Goal: Task Accomplishment & Management: Manage account settings

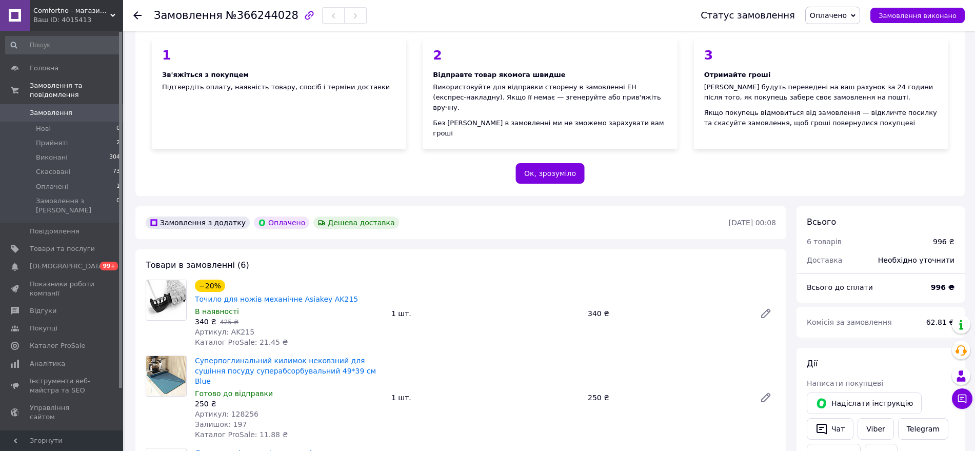
scroll to position [128, 0]
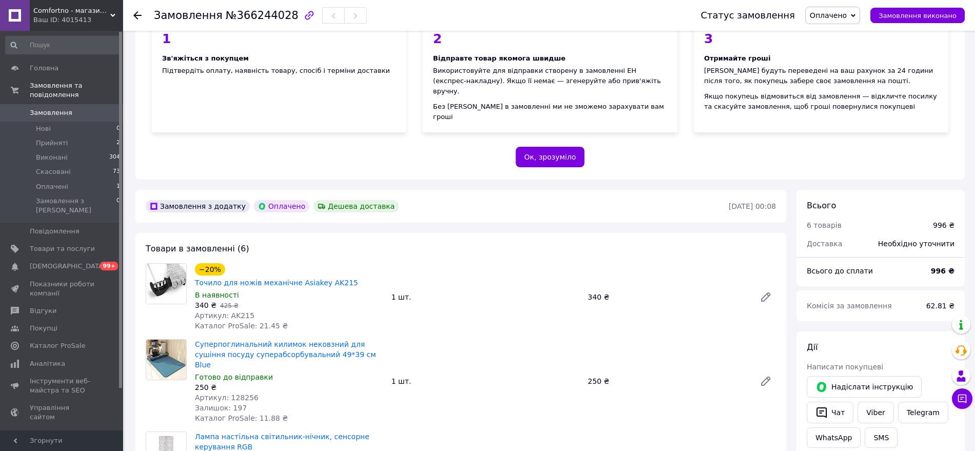
click at [29, 108] on span at bounding box center [15, 112] width 30 height 9
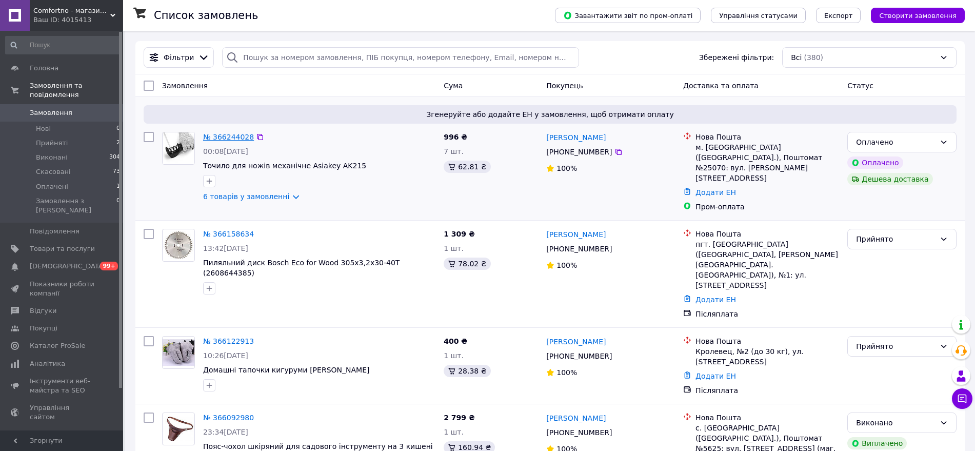
click at [224, 137] on link "№ 366244028" at bounding box center [228, 137] width 51 height 8
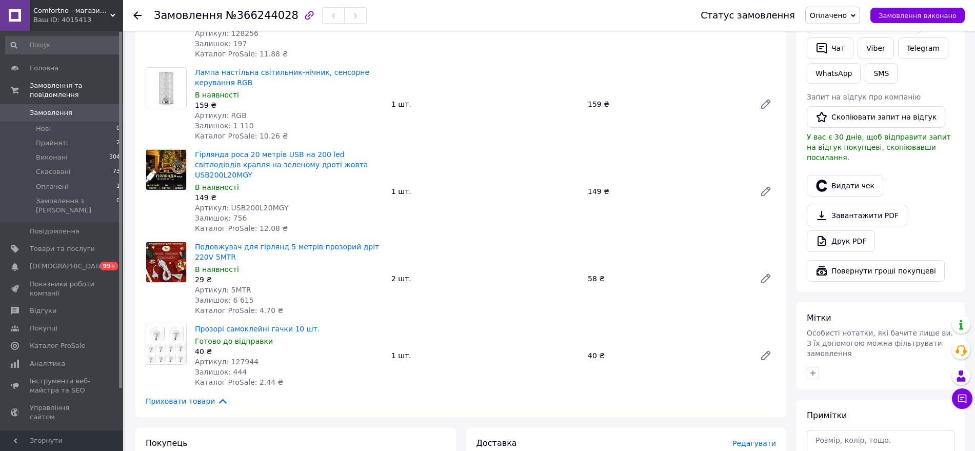
scroll to position [513, 0]
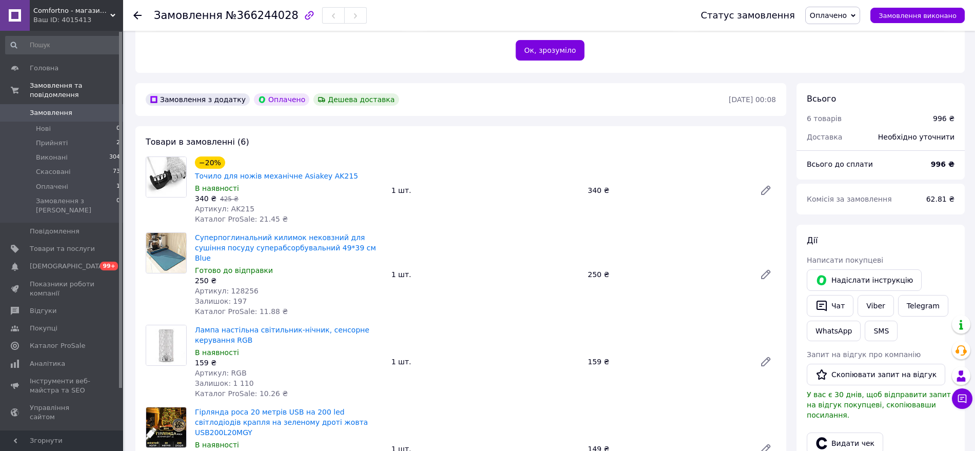
scroll to position [256, 0]
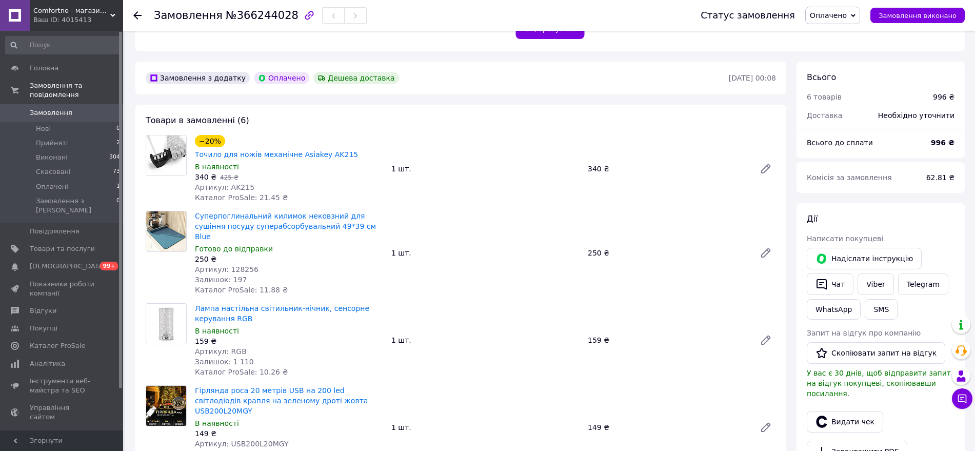
click at [235, 275] on span "Залишок: 197" at bounding box center [221, 279] width 52 height 8
copy span "197"
click at [242, 265] on span "Артикул: 128256" at bounding box center [227, 269] width 64 height 8
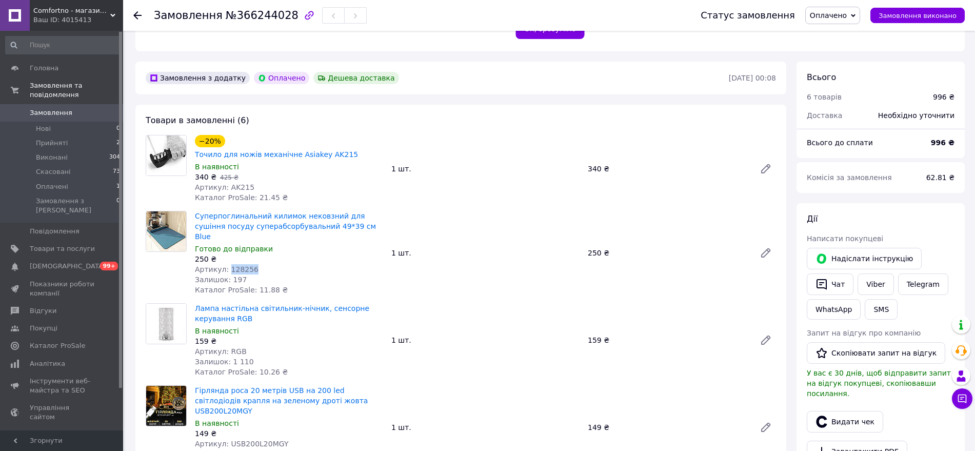
copy span "128256"
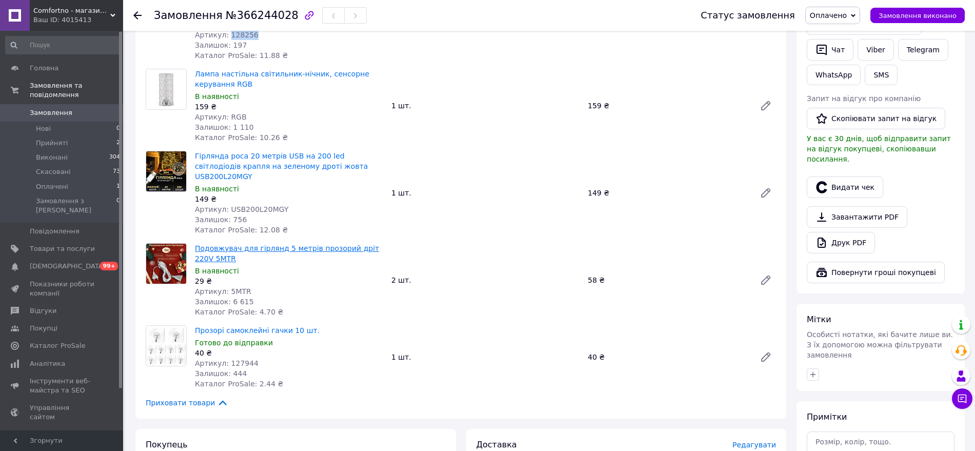
scroll to position [513, 0]
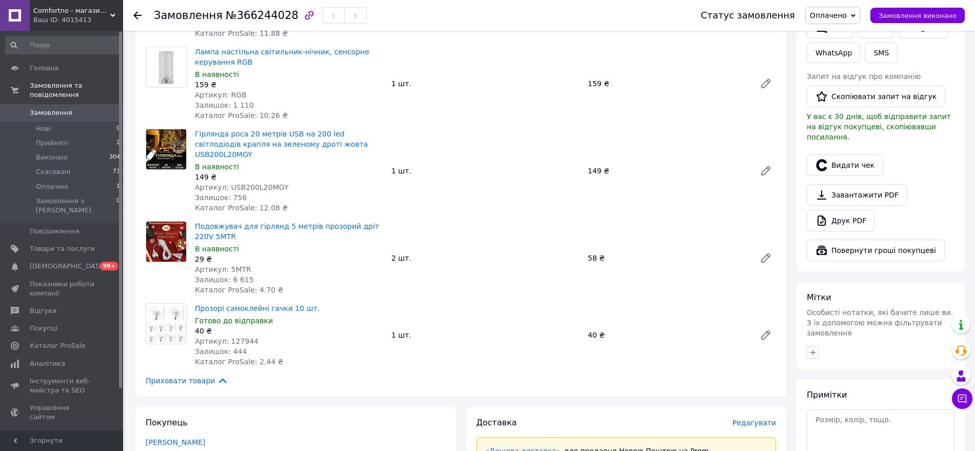
click at [242, 337] on span "Артикул: 127944" at bounding box center [227, 341] width 64 height 8
copy span "127944"
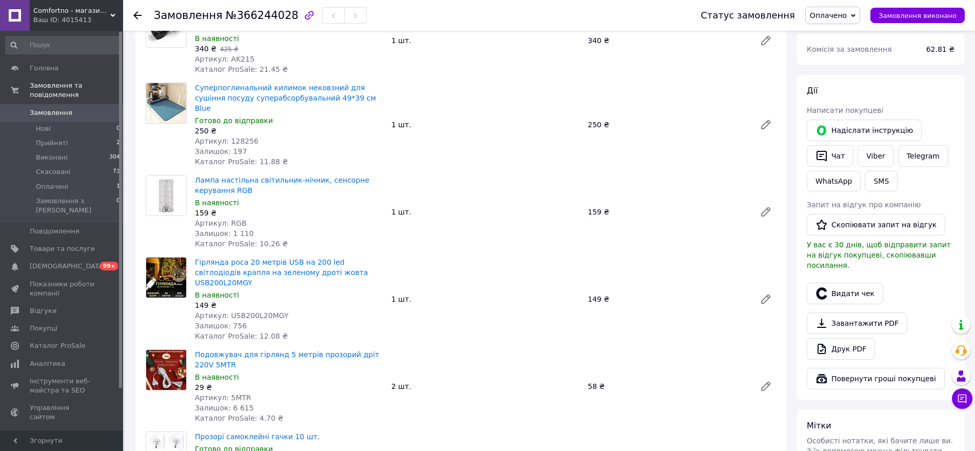
click at [239, 137] on span "Артикул: 128256" at bounding box center [227, 141] width 64 height 8
copy span "128256"
click at [259, 13] on span "№366244028" at bounding box center [262, 15] width 73 height 12
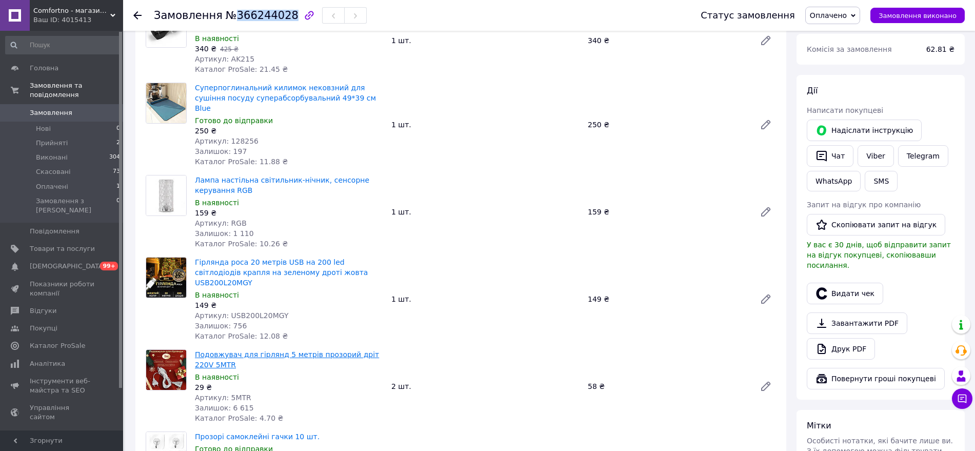
copy span "366244028"
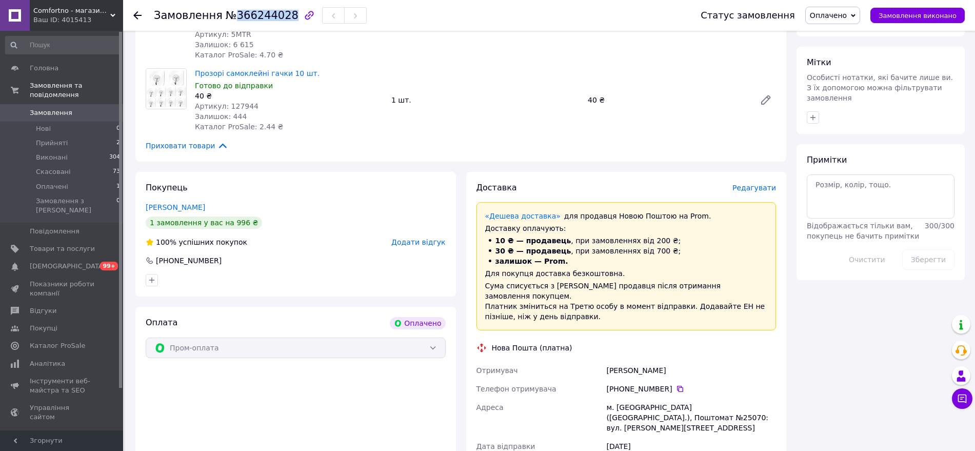
scroll to position [769, 0]
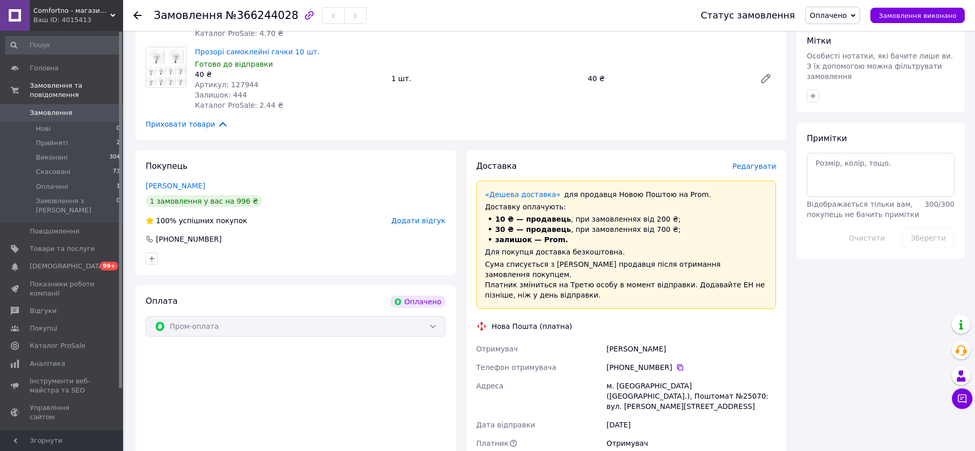
click at [619, 339] on div "[PERSON_NAME]" at bounding box center [691, 348] width 174 height 18
copy div "[PERSON_NAME]"
click at [846, 15] on span "Оплачено" at bounding box center [827, 15] width 37 height 8
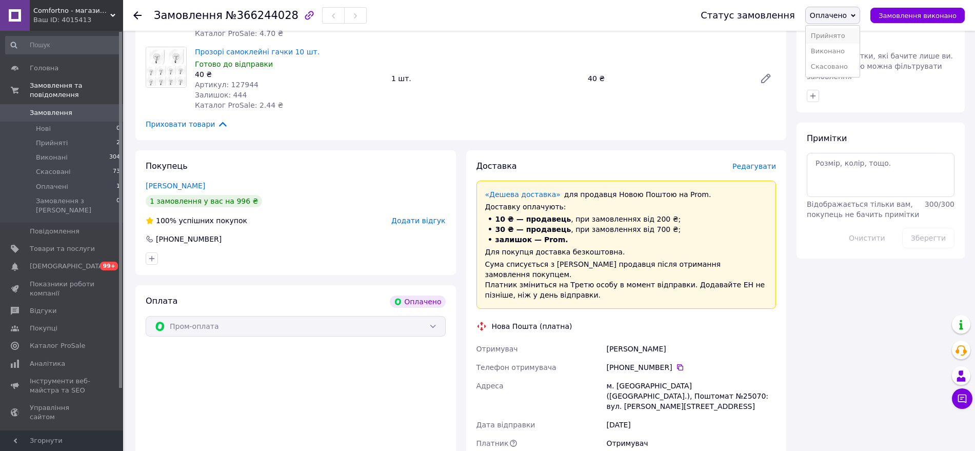
click at [845, 33] on li "Прийнято" at bounding box center [832, 35] width 54 height 15
click at [677, 364] on icon at bounding box center [680, 367] width 6 height 6
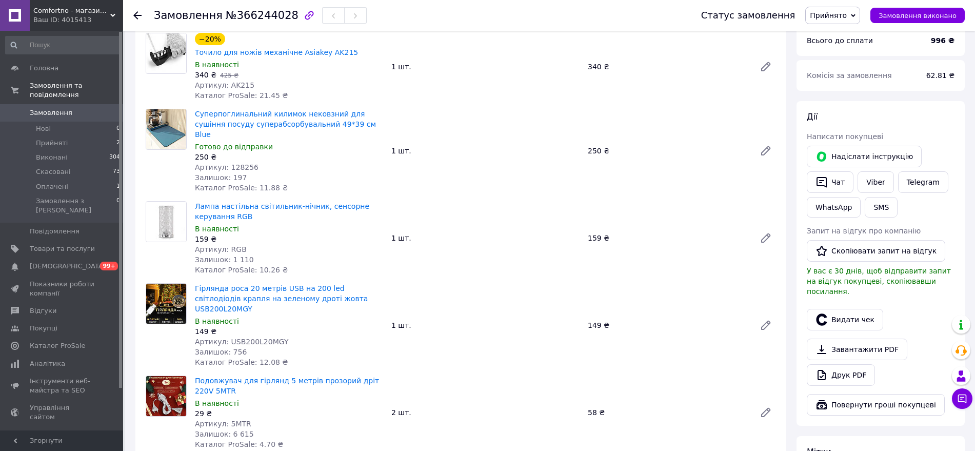
scroll to position [256, 0]
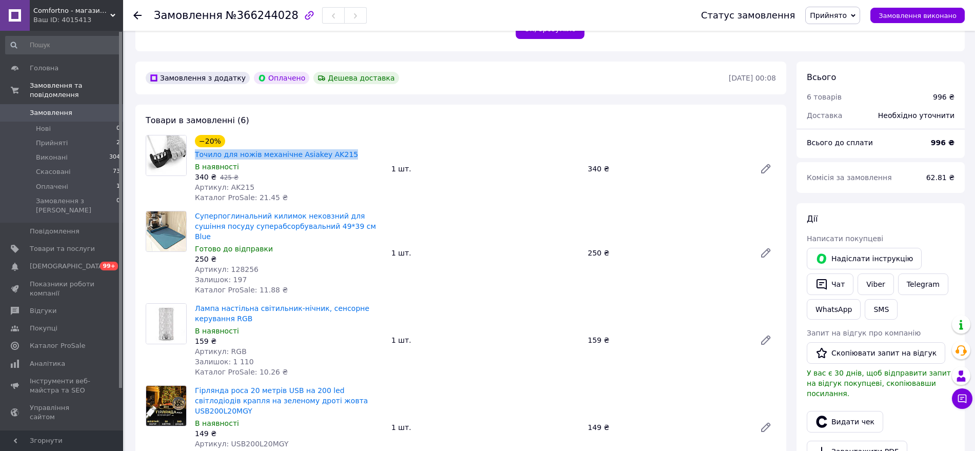
drag, startPoint x: 351, startPoint y: 129, endPoint x: 222, endPoint y: 128, distance: 128.2
click at [222, 134] on div "−20% Точило для ножів механічне Asiakey AK215" at bounding box center [289, 147] width 190 height 27
copy link "Точило для ножів механічне Asiakey AK215"
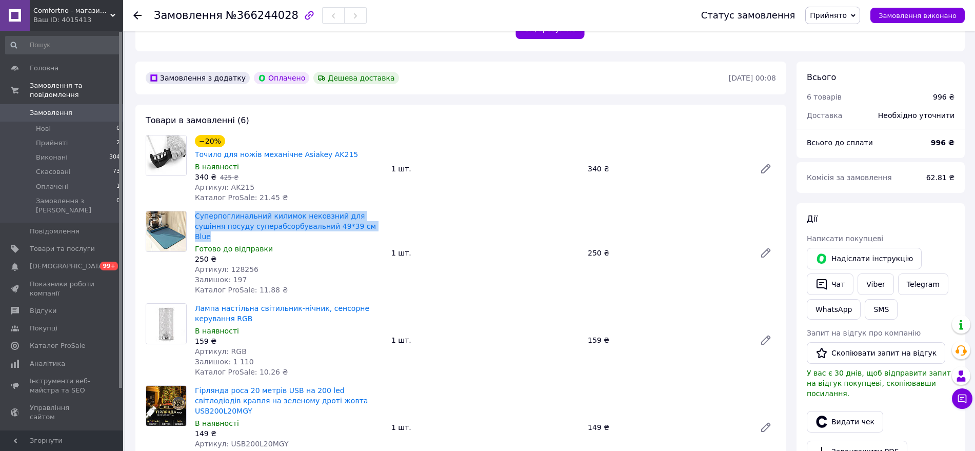
drag, startPoint x: 316, startPoint y: 214, endPoint x: 193, endPoint y: 192, distance: 125.4
click at [193, 209] on div "Суперпоглинальний килимок нековзний для сушіння посуду суперабсорбувальний 49*3…" at bounding box center [289, 253] width 196 height 88
copy link "Суперпоглинальний килимок нековзний для сушіння посуду суперабсорбувальний 49*3…"
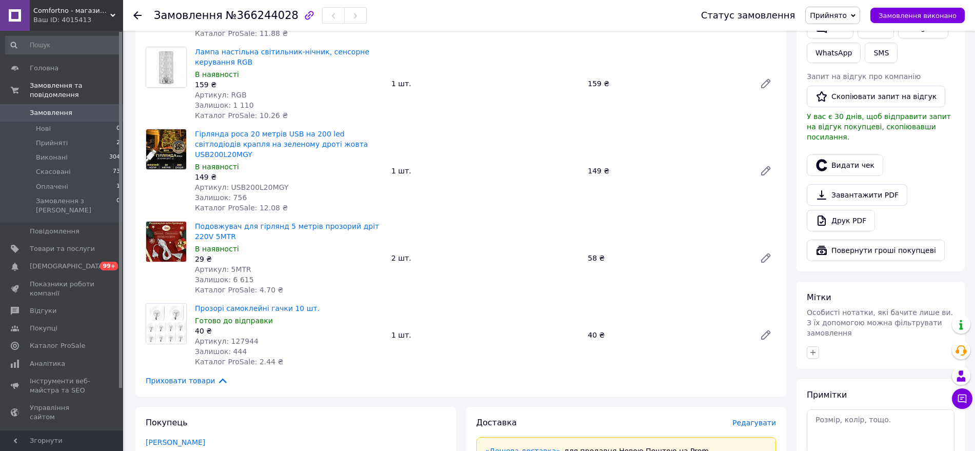
click at [252, 183] on span "Артикул: USB200L20MGY" at bounding box center [241, 187] width 93 height 8
copy span "USB200L20MGY"
click at [231, 91] on span "Артикул: RGB" at bounding box center [221, 95] width 52 height 8
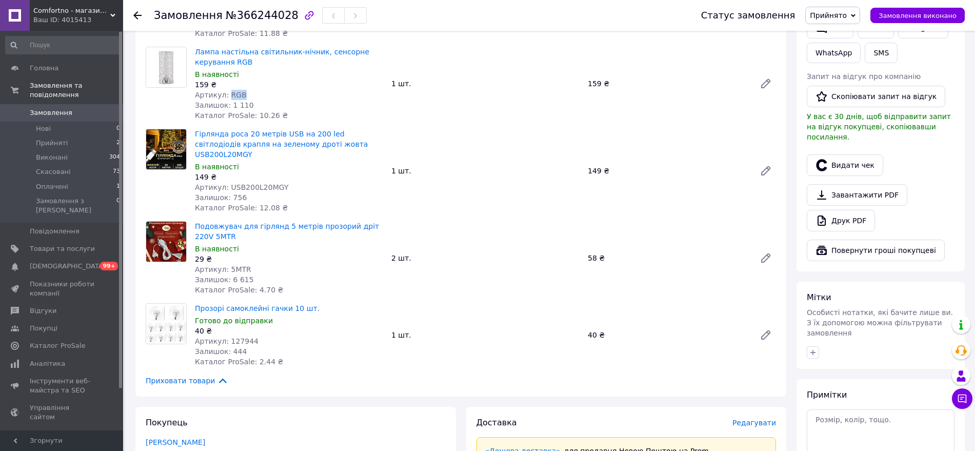
copy span "RGB"
click at [286, 79] on div "159 ₴" at bounding box center [289, 84] width 188 height 10
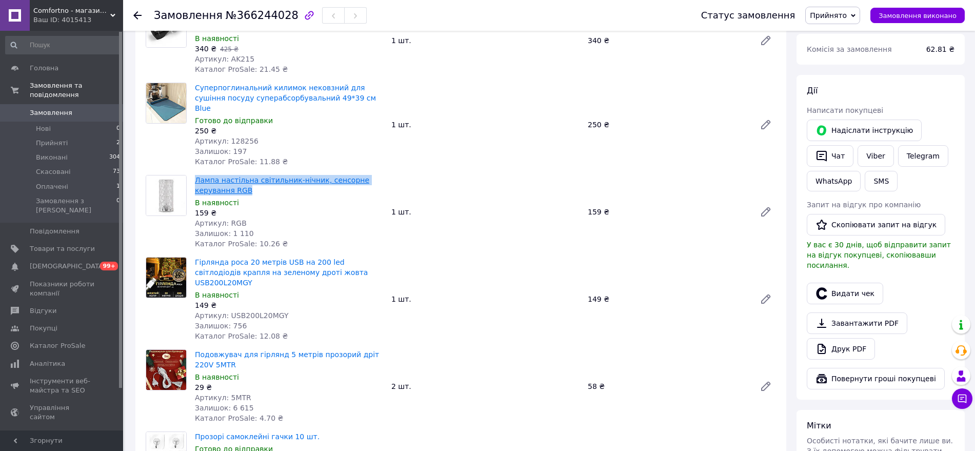
drag, startPoint x: 210, startPoint y: 156, endPoint x: 196, endPoint y: 146, distance: 17.1
click at [196, 175] on span "Лампа настільна світильник-нічник, сенсорне керування RGB" at bounding box center [289, 185] width 188 height 21
click at [232, 219] on span "Артикул: RGB" at bounding box center [221, 223] width 52 height 8
click at [234, 393] on span "Артикул: 5МTR" at bounding box center [223, 397] width 56 height 8
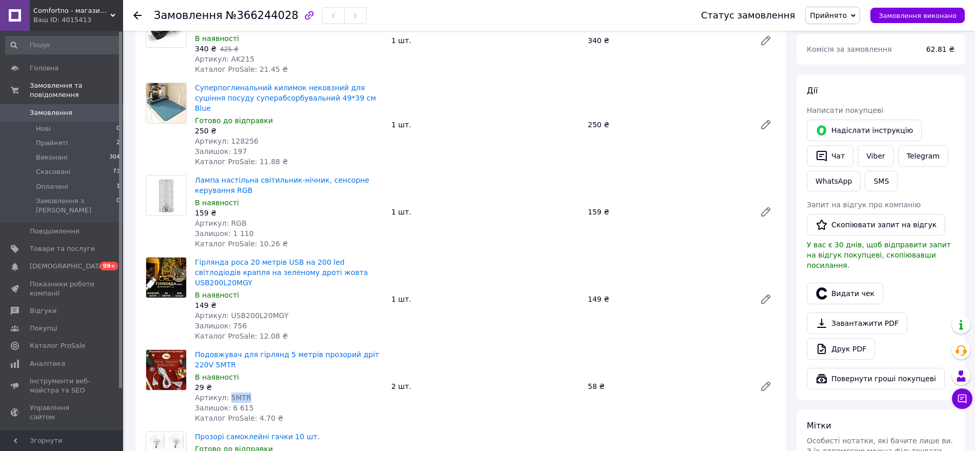
click at [234, 393] on span "Артикул: 5МTR" at bounding box center [223, 397] width 56 height 8
drag, startPoint x: 211, startPoint y: 156, endPoint x: 192, endPoint y: 147, distance: 20.9
click at [192, 173] on div "Лампа настільна світильник-нічник, сенсорне керування RGB В наявності 159 ₴ Арт…" at bounding box center [289, 212] width 196 height 78
click at [330, 197] on div "В наявності" at bounding box center [289, 202] width 188 height 10
drag, startPoint x: 216, startPoint y: 152, endPoint x: 193, endPoint y: 140, distance: 25.9
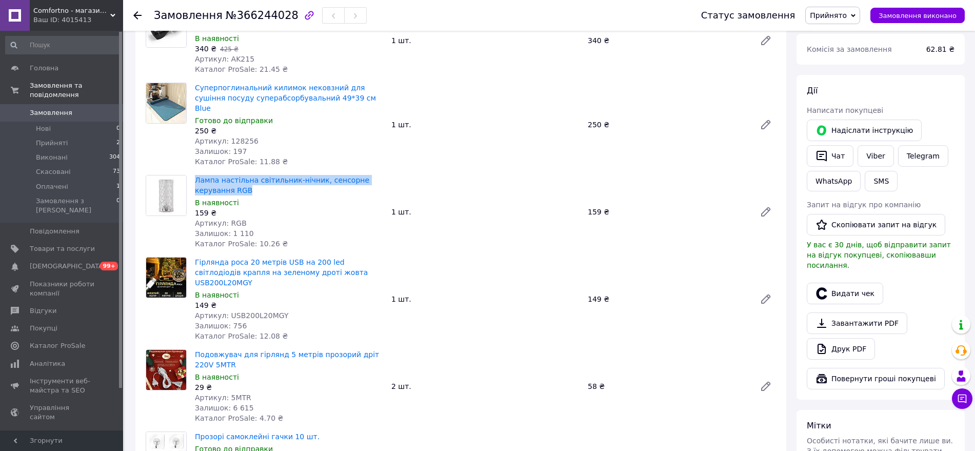
click at [193, 173] on div "Лампа настільна світильник-нічник, сенсорне керування RGB В наявності 159 ₴ Арт…" at bounding box center [289, 212] width 196 height 78
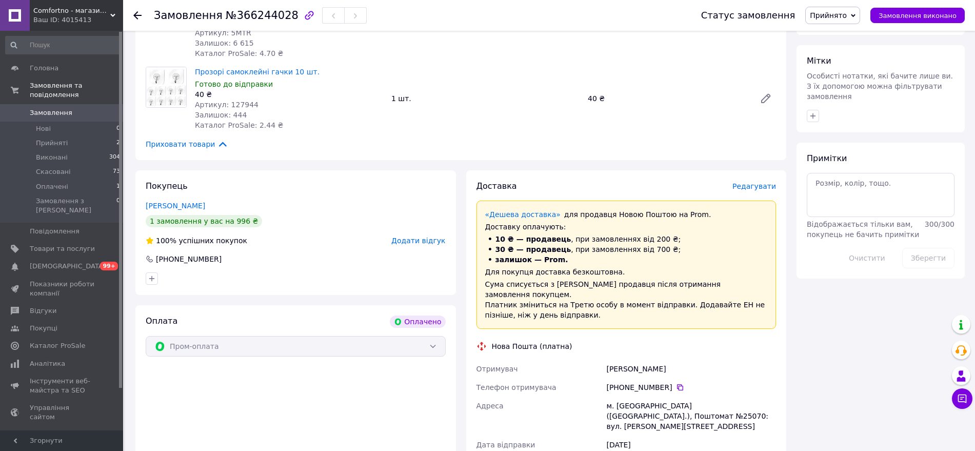
scroll to position [769, 0]
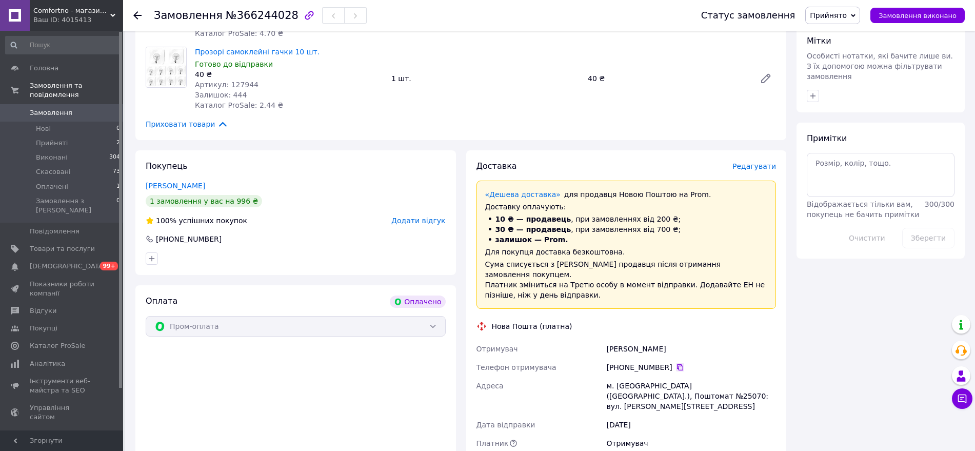
click at [677, 364] on icon at bounding box center [680, 367] width 6 height 6
click at [623, 339] on div "[PERSON_NAME]" at bounding box center [691, 348] width 174 height 18
click at [665, 339] on div "[PERSON_NAME]" at bounding box center [691, 348] width 174 height 18
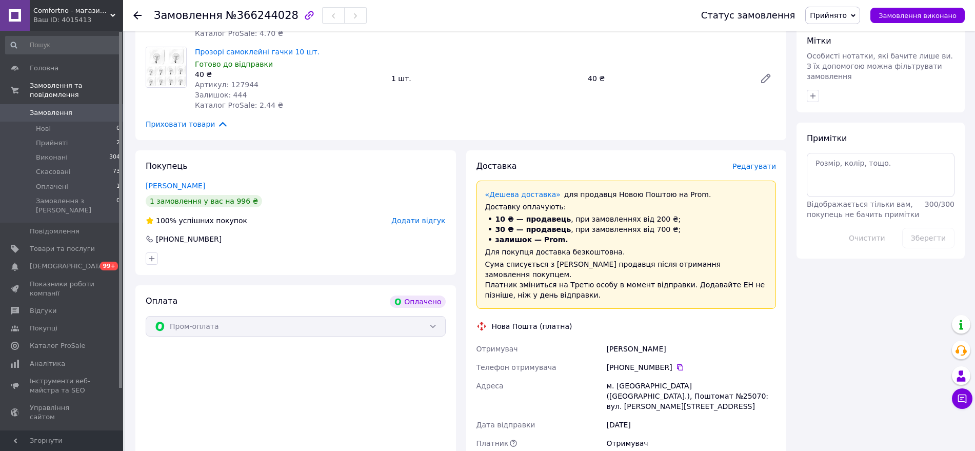
click at [660, 339] on div "[PERSON_NAME]" at bounding box center [691, 348] width 174 height 18
click at [631, 376] on div "м. [GEOGRAPHIC_DATA] ([GEOGRAPHIC_DATA].), Поштомат №25070: вул. [PERSON_NAME][…" at bounding box center [691, 395] width 174 height 39
click at [743, 376] on div "м. [GEOGRAPHIC_DATA] ([GEOGRAPHIC_DATA].), Поштомат №25070: вул. [PERSON_NAME][…" at bounding box center [691, 395] width 174 height 39
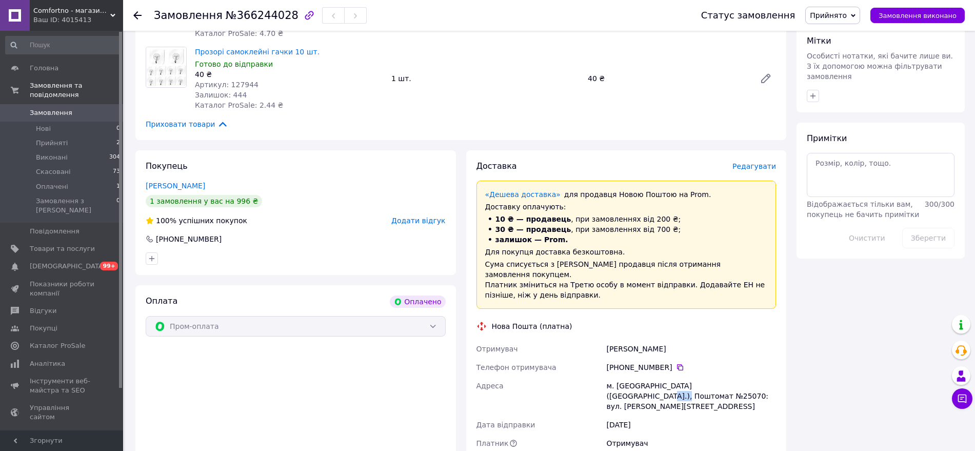
click at [743, 376] on div "м. [GEOGRAPHIC_DATA] ([GEOGRAPHIC_DATA].), Поштомат №25070: вул. [PERSON_NAME][…" at bounding box center [691, 395] width 174 height 39
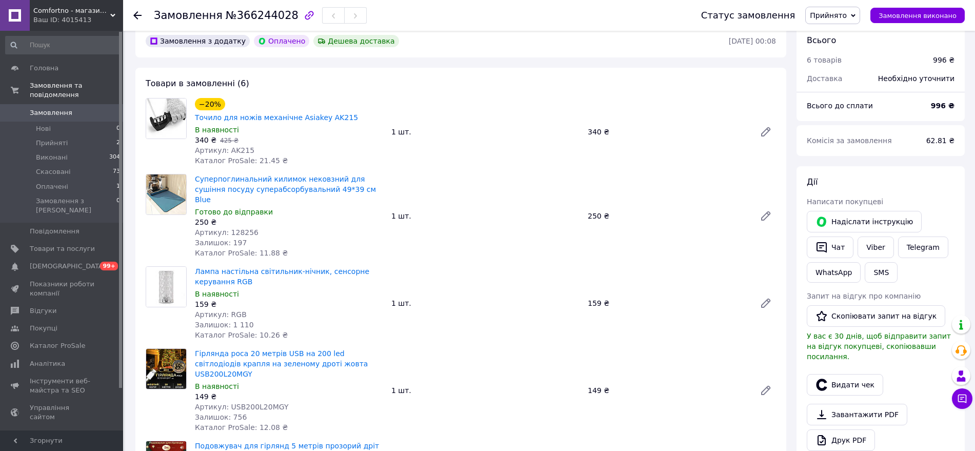
scroll to position [256, 0]
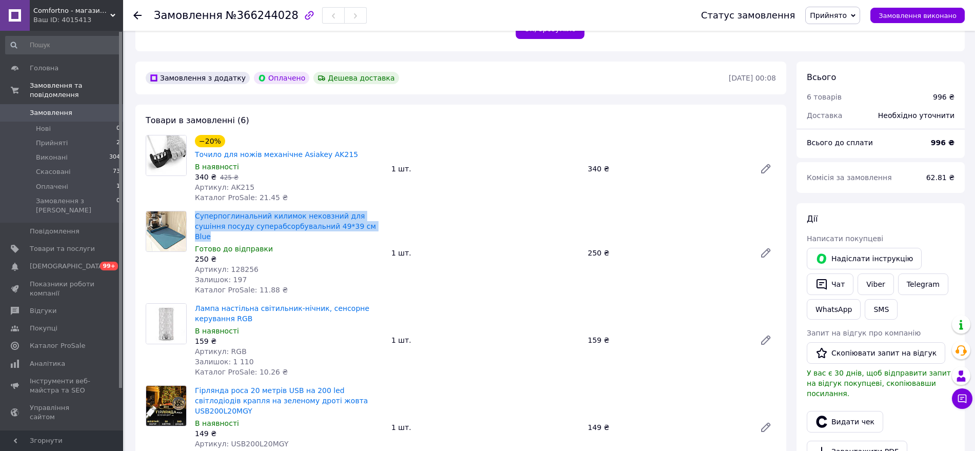
drag, startPoint x: 352, startPoint y: 200, endPoint x: 194, endPoint y: 195, distance: 158.0
click at [194, 209] on div "Суперпоглинальний килимок нековзний для сушіння посуду суперабсорбувальний 49*3…" at bounding box center [289, 253] width 196 height 88
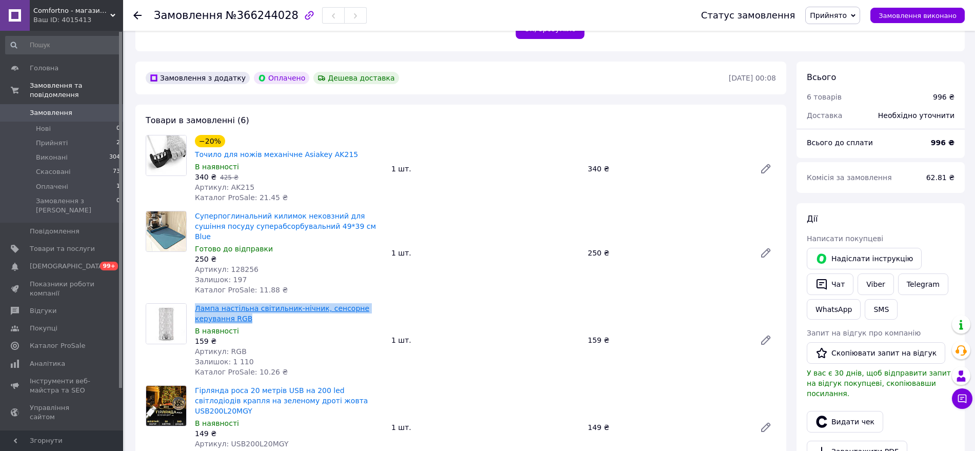
drag, startPoint x: 221, startPoint y: 286, endPoint x: 197, endPoint y: 273, distance: 27.3
click at [197, 303] on span "Лампа настільна світильник-нічник, сенсорне керування RGB" at bounding box center [289, 313] width 188 height 21
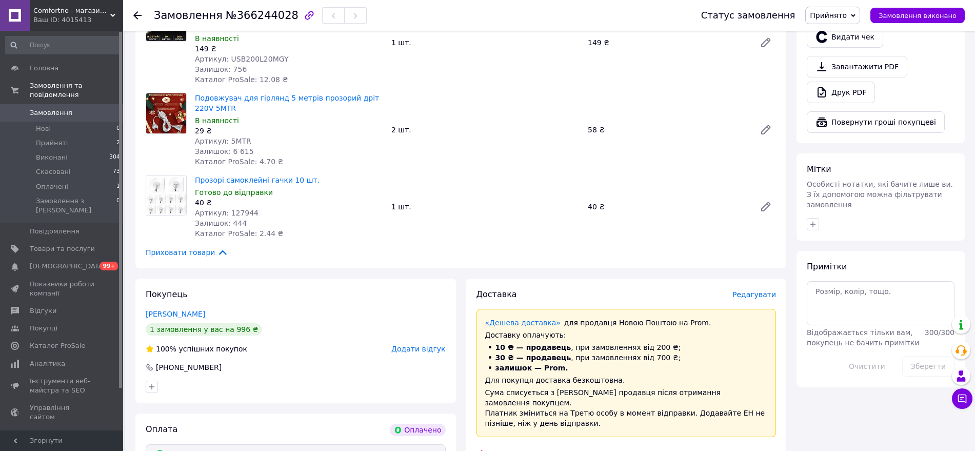
scroll to position [769, 0]
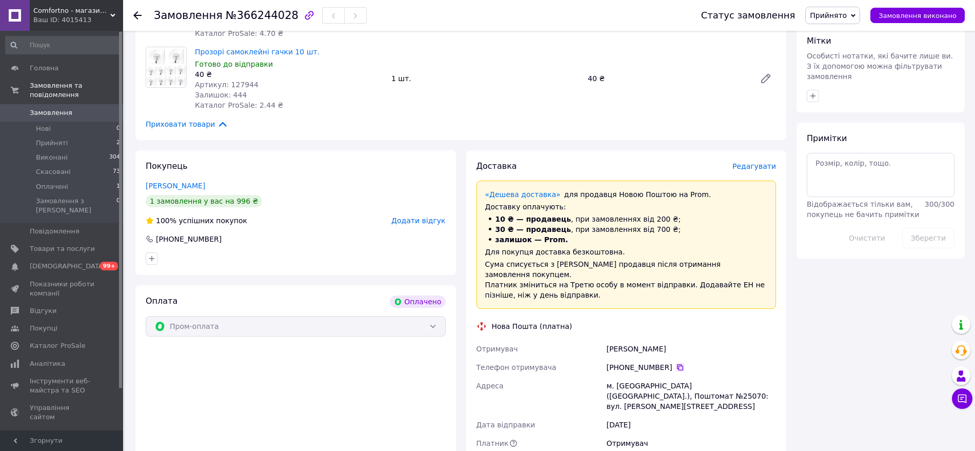
click at [677, 364] on icon at bounding box center [680, 367] width 6 height 6
click at [624, 339] on div "[PERSON_NAME]" at bounding box center [691, 348] width 174 height 18
click at [658, 339] on div "[PERSON_NAME]" at bounding box center [691, 348] width 174 height 18
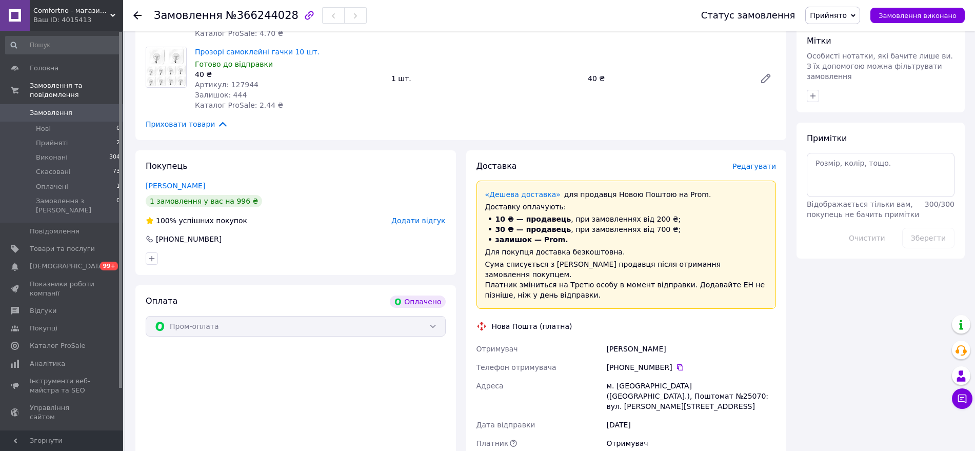
click at [623, 376] on div "м. [GEOGRAPHIC_DATA] ([GEOGRAPHIC_DATA].), Поштомат №25070: вул. [PERSON_NAME][…" at bounding box center [691, 395] width 174 height 39
click at [740, 376] on div "м. [GEOGRAPHIC_DATA] ([GEOGRAPHIC_DATA].), Поштомат №25070: вул. [PERSON_NAME][…" at bounding box center [691, 395] width 174 height 39
drag, startPoint x: 864, startPoint y: 145, endPoint x: 893, endPoint y: 168, distance: 37.2
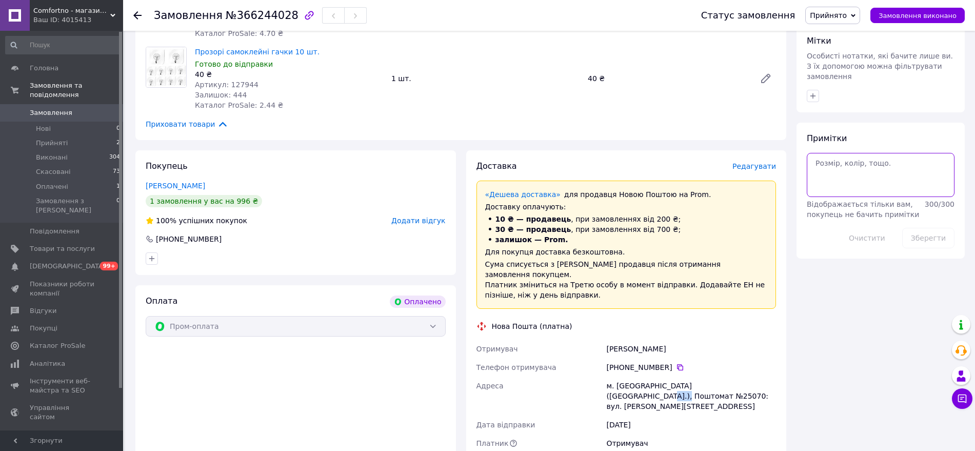
click at [863, 153] on textarea at bounding box center [880, 175] width 148 height 44
paste textarea "20451269206832"
type textarea "ттн 20451269206832 Лугі"
click at [926, 228] on button "Зберегти" at bounding box center [928, 238] width 52 height 21
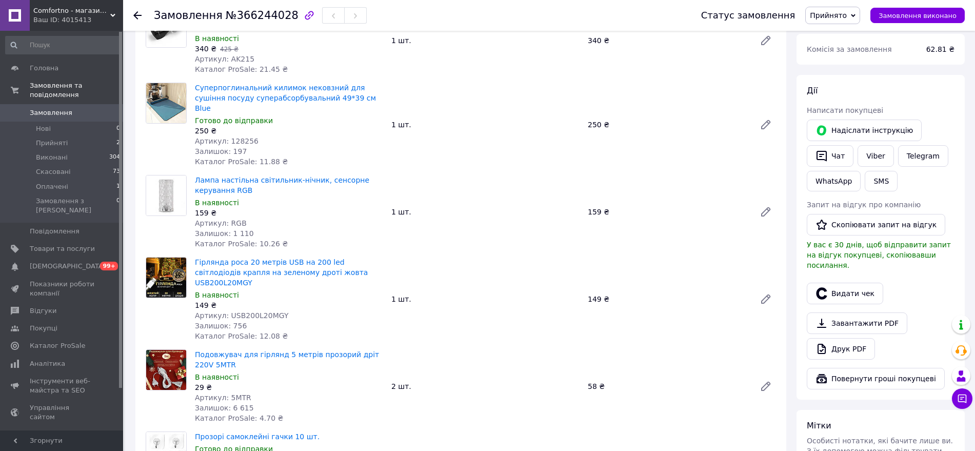
scroll to position [256, 0]
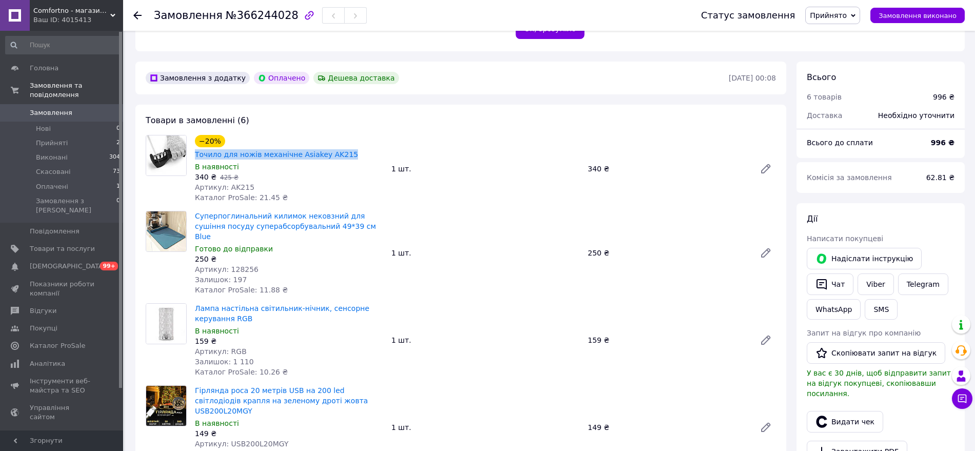
drag, startPoint x: 357, startPoint y: 139, endPoint x: 223, endPoint y: 122, distance: 135.4
click at [223, 133] on div "−20% Точило для ножів механічне Asiakey AK215 В наявності 340 ₴   425 ₴ Артикул…" at bounding box center [289, 169] width 196 height 72
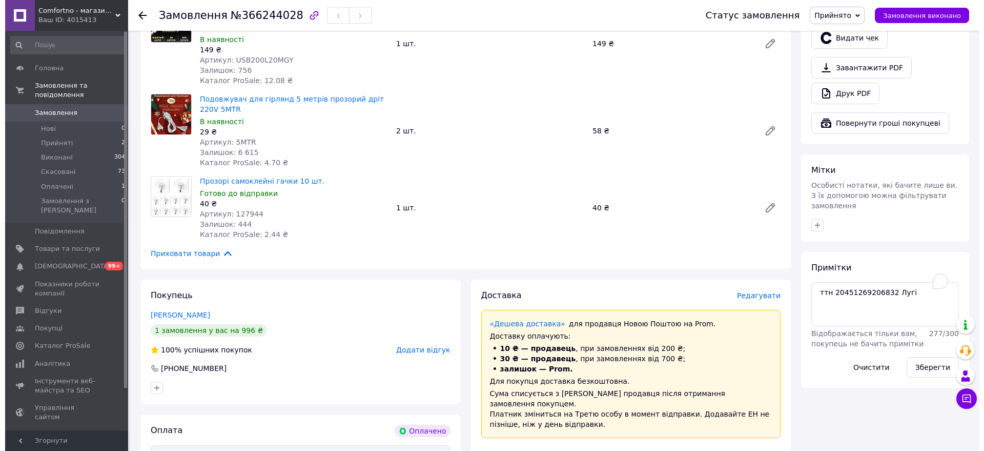
scroll to position [641, 0]
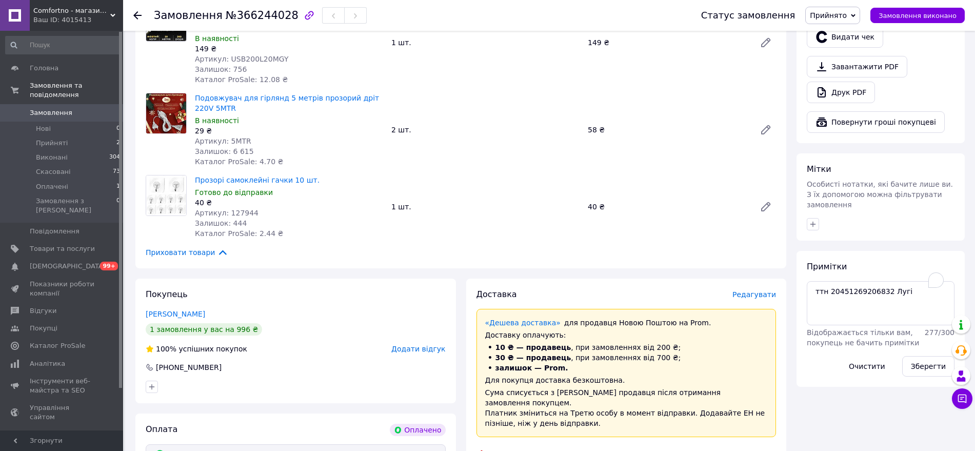
click at [756, 290] on span "Редагувати" at bounding box center [754, 294] width 44 height 8
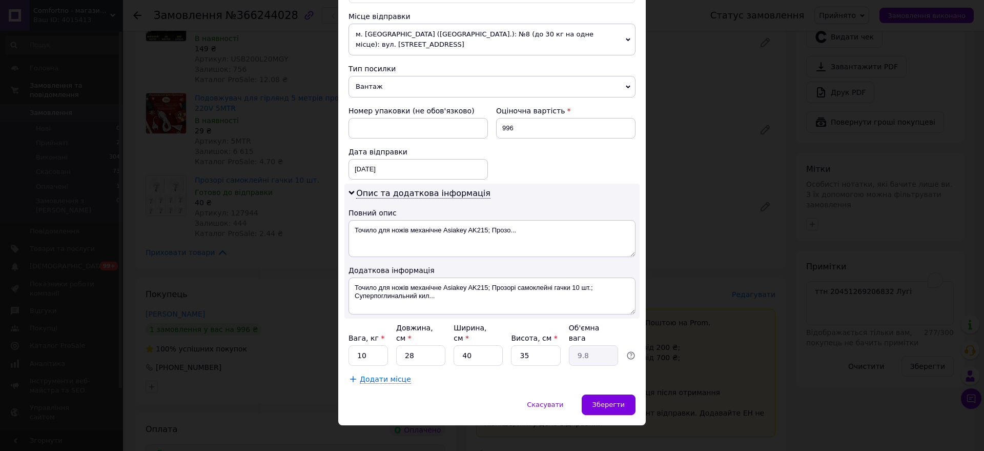
scroll to position [227, 0]
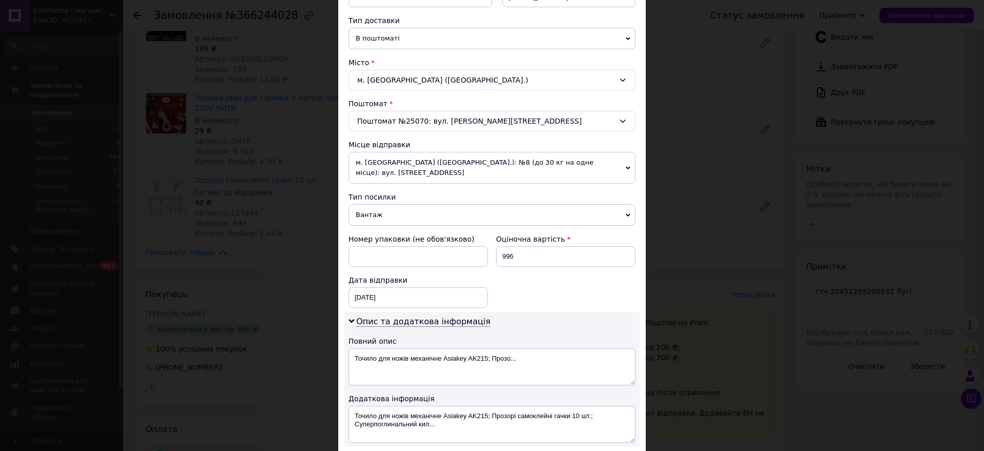
click at [449, 159] on span "м. [GEOGRAPHIC_DATA] ([GEOGRAPHIC_DATA].): №8 (до 30 кг на одне місце): вул. [S…" at bounding box center [492, 168] width 287 height 32
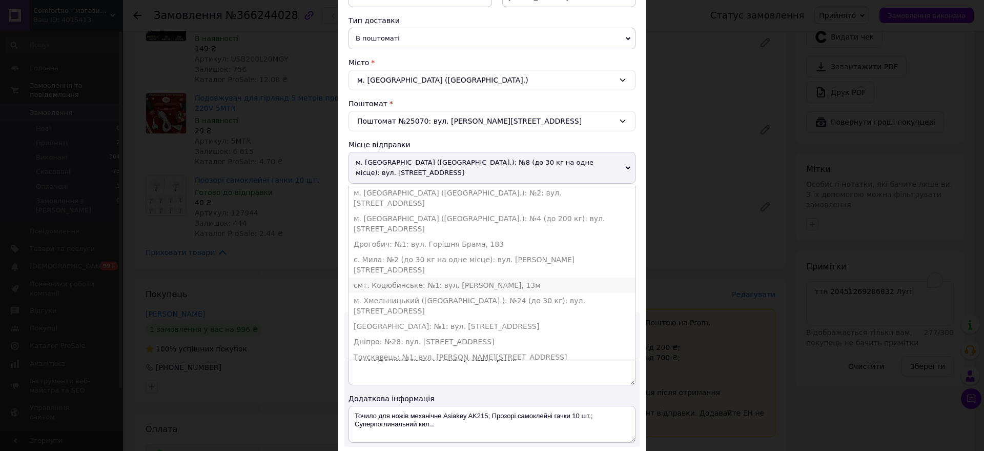
click at [424, 277] on li "смт. Коцюбинське: №1: вул. [PERSON_NAME], 13м" at bounding box center [492, 284] width 287 height 15
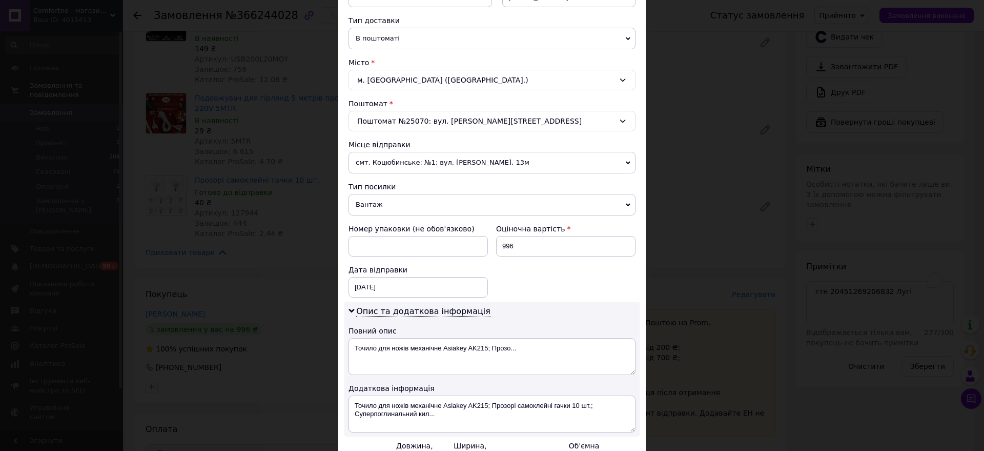
scroll to position [345, 0]
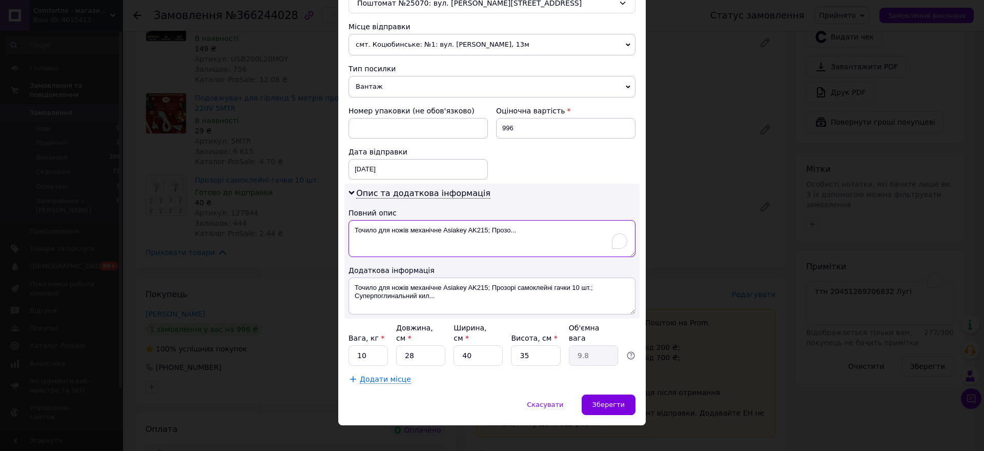
drag, startPoint x: 492, startPoint y: 230, endPoint x: 508, endPoint y: 230, distance: 16.4
click at [508, 230] on textarea "Точило для ножів механічне Asiakey AK215; Прозо..." at bounding box center [492, 238] width 287 height 37
drag, startPoint x: 368, startPoint y: 341, endPoint x: 357, endPoint y: 342, distance: 10.9
click at [357, 345] on input "10" at bounding box center [368, 355] width 39 height 21
type input "1.5"
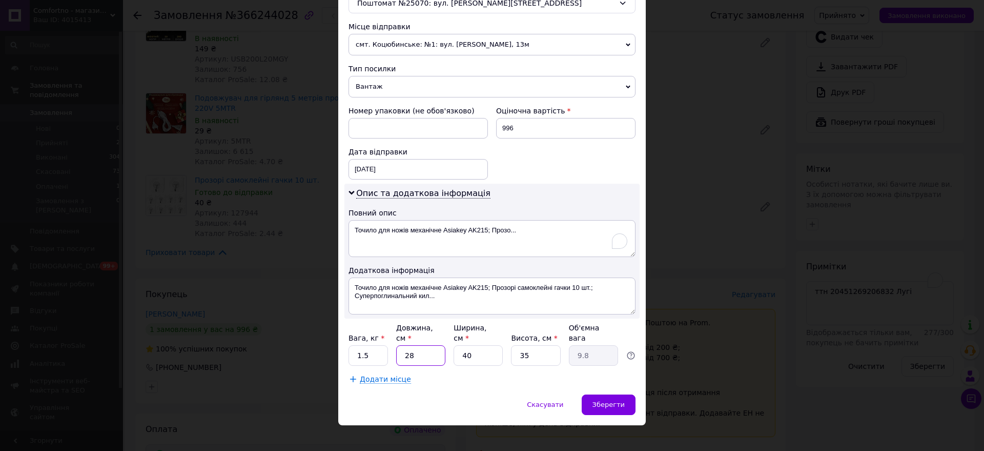
drag, startPoint x: 411, startPoint y: 356, endPoint x: 402, endPoint y: 359, distance: 9.1
click at [402, 359] on div "Платник Отримувач Відправник Прізвище отримувача [PERSON_NAME] Ім'я отримувача …" at bounding box center [492, 78] width 287 height 611
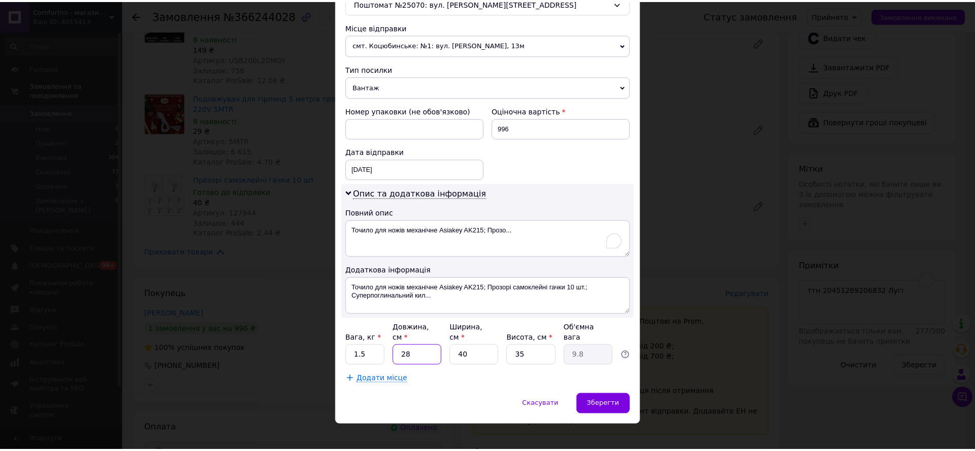
scroll to position [89, 0]
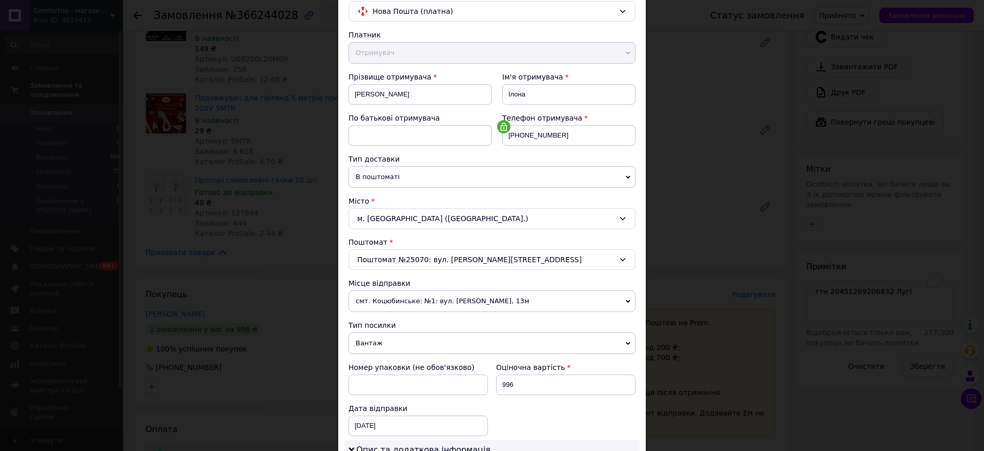
click at [739, 92] on div "× Редагування доставки Спосіб доставки Нова Пошта (платна) Платник Отримувач Ві…" at bounding box center [492, 225] width 984 height 451
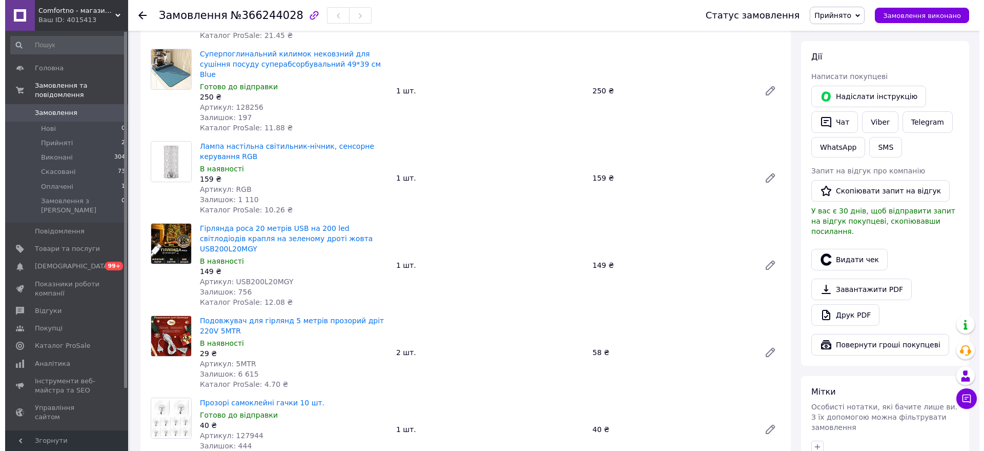
scroll to position [769, 0]
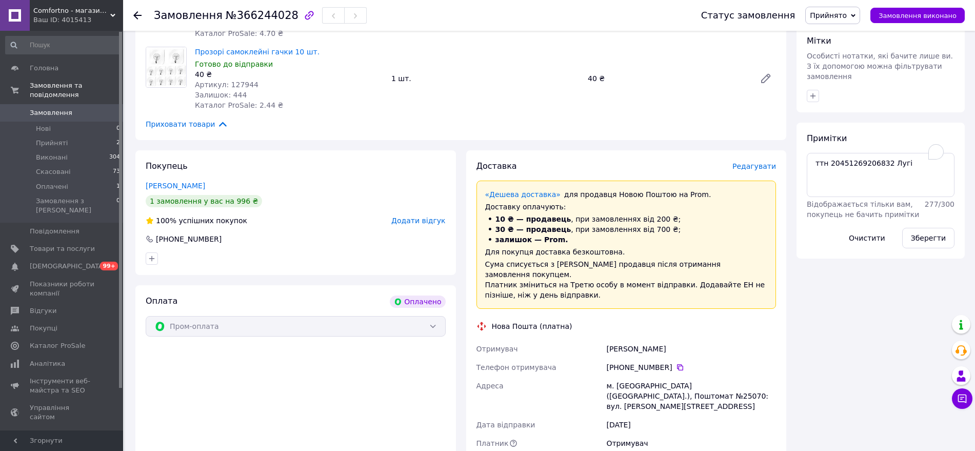
click at [742, 162] on span "Редагувати" at bounding box center [754, 166] width 44 height 8
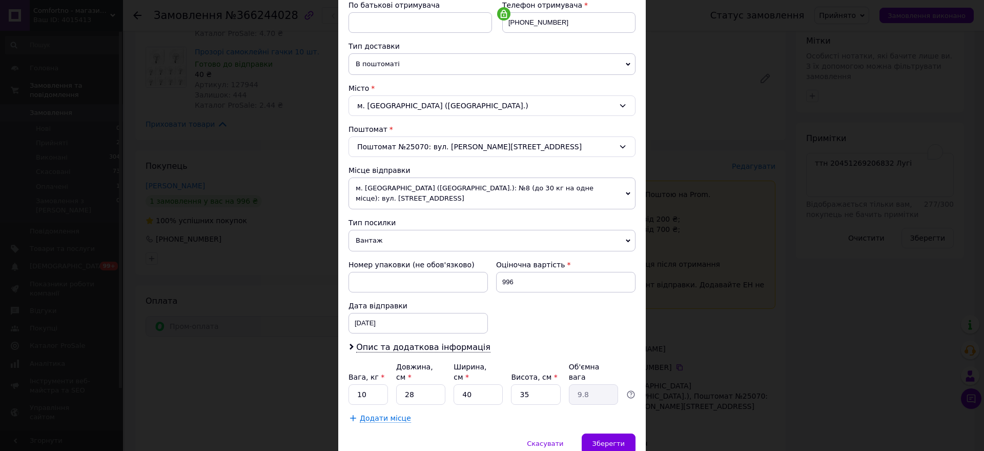
scroll to position [240, 0]
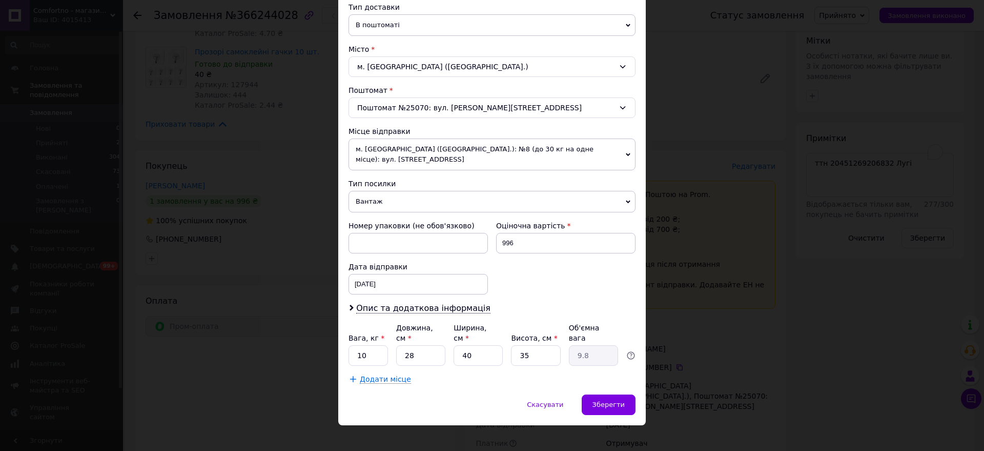
click at [488, 150] on span "м. [GEOGRAPHIC_DATA] ([GEOGRAPHIC_DATA].): №8 (до 30 кг на одне місце): вул. [S…" at bounding box center [492, 154] width 287 height 32
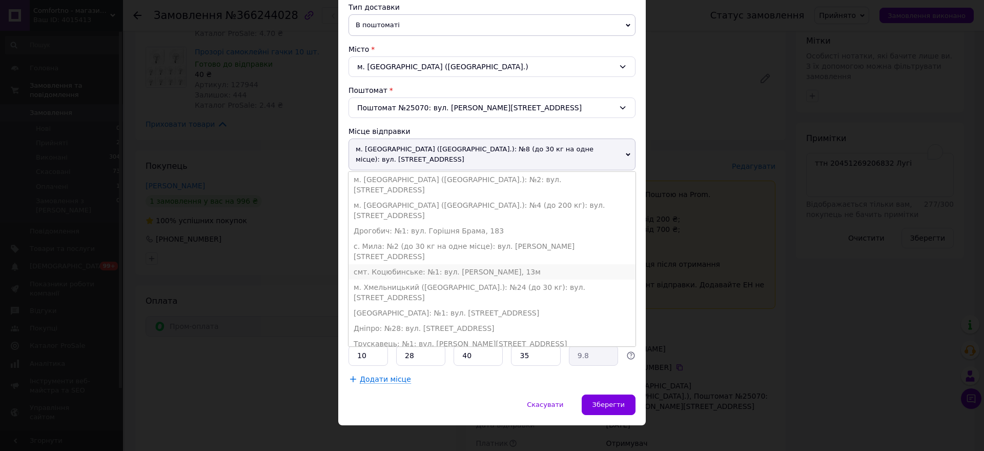
click at [429, 264] on li "смт. Коцюбинське: №1: вул. [PERSON_NAME], 13м" at bounding box center [492, 271] width 287 height 15
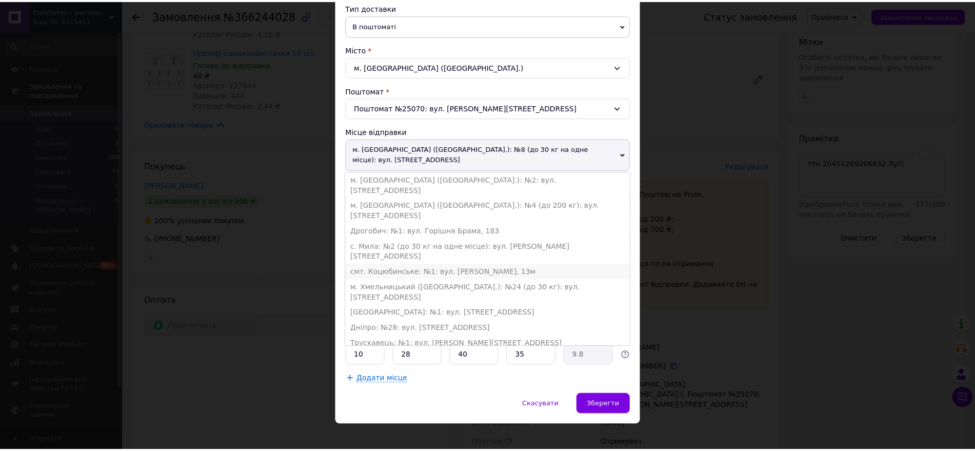
scroll to position [230, 0]
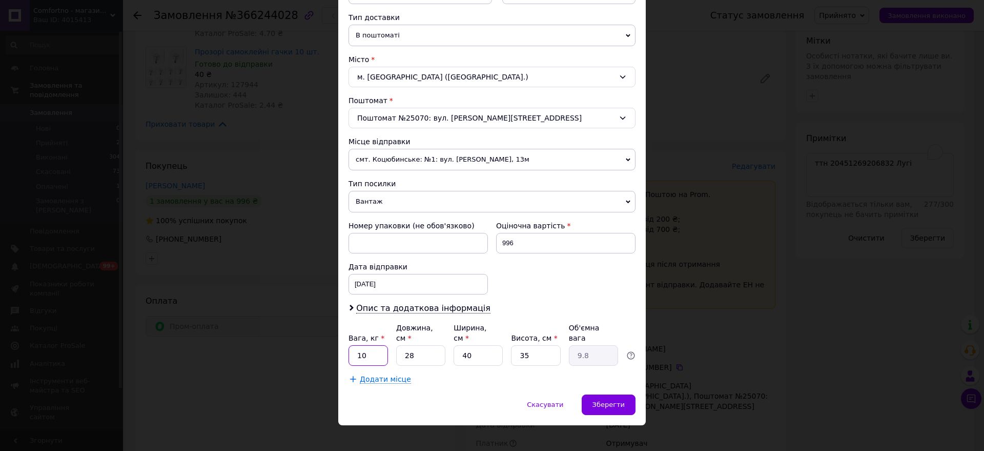
drag, startPoint x: 376, startPoint y: 346, endPoint x: 349, endPoint y: 346, distance: 27.2
click at [349, 346] on input "10" at bounding box center [368, 355] width 39 height 21
type input "1.5"
drag, startPoint x: 429, startPoint y: 344, endPoint x: 366, endPoint y: 348, distance: 62.6
click at [366, 348] on div "Вага, кг * 1.5 Довжина, см * 28 Ширина, см * 40 Висота, см * 35 Об'ємна вага 9.8" at bounding box center [492, 343] width 287 height 43
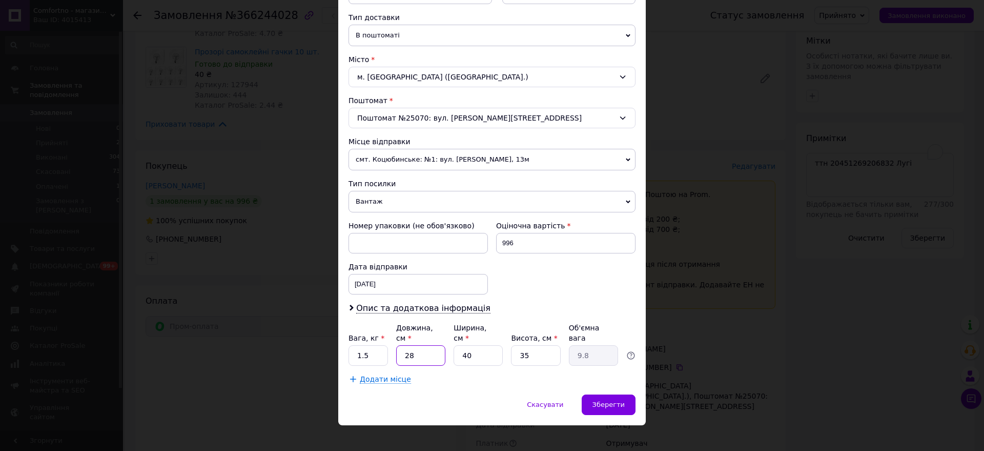
type input "5"
type input "1.75"
type input "50"
type input "17.5"
type input "50"
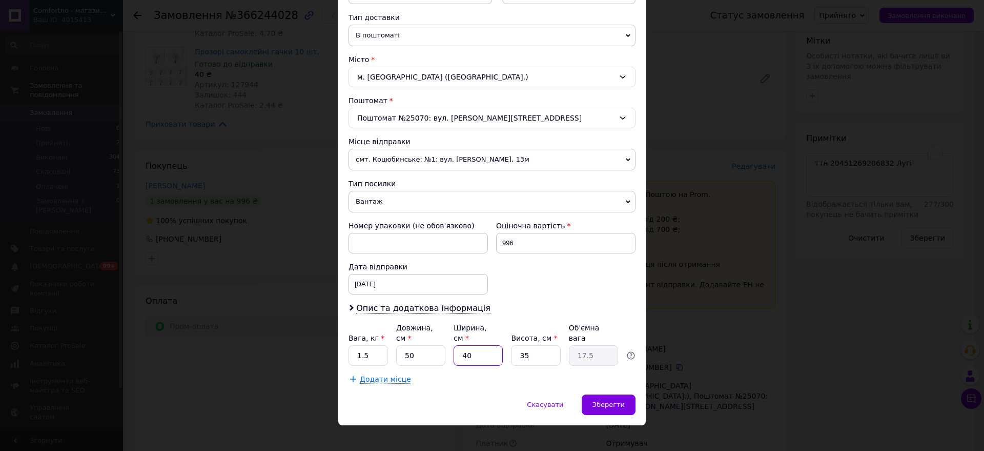
drag, startPoint x: 478, startPoint y: 344, endPoint x: 457, endPoint y: 347, distance: 21.7
click at [457, 347] on input "40" at bounding box center [478, 355] width 49 height 21
type input "3"
type input "1.31"
type input "30"
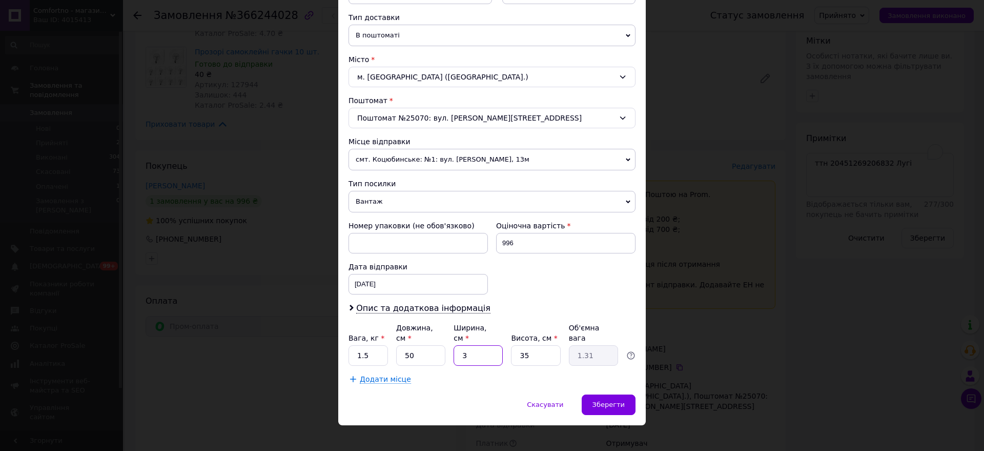
type input "13.13"
type input "30"
drag, startPoint x: 538, startPoint y: 341, endPoint x: 517, endPoint y: 350, distance: 22.3
click at [517, 350] on input "35" at bounding box center [535, 355] width 49 height 21
type input "6"
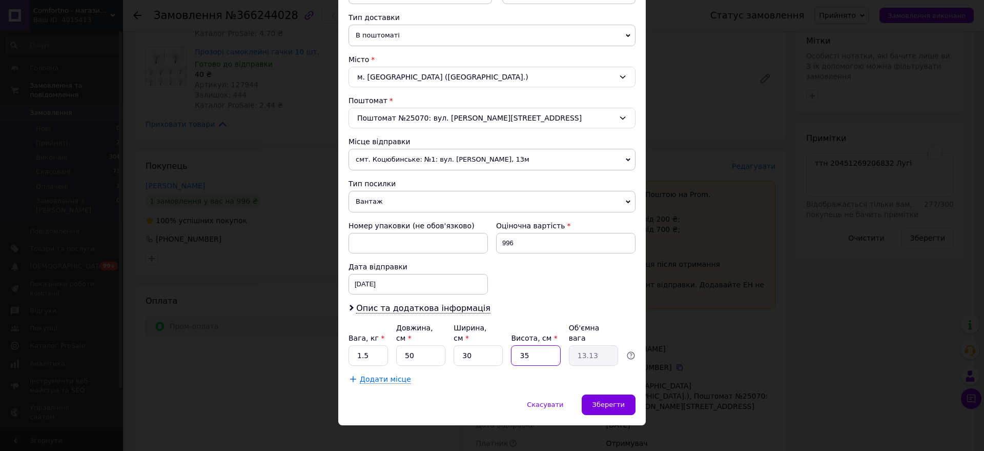
type input "2.25"
type input "5"
type input "1.88"
type input "5"
drag, startPoint x: 475, startPoint y: 341, endPoint x: 455, endPoint y: 346, distance: 20.4
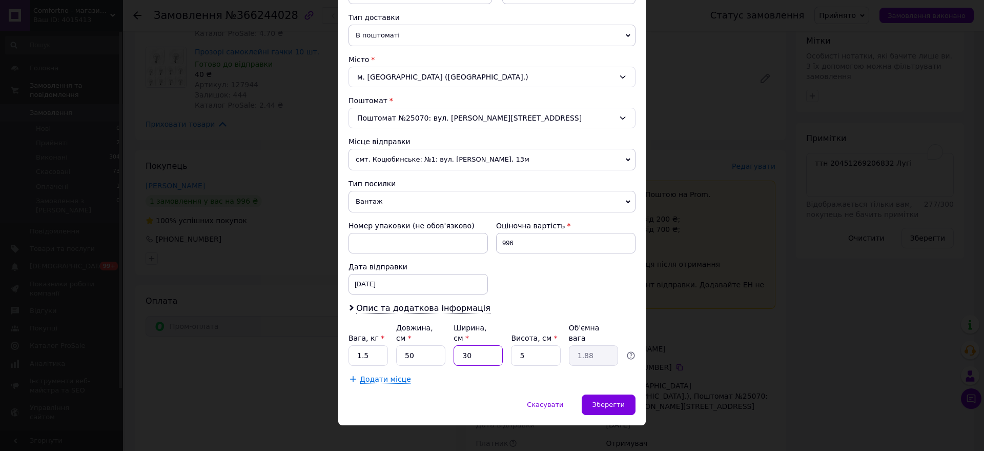
click at [455, 346] on input "30" at bounding box center [478, 355] width 49 height 21
type input "2"
type input "0.13"
type input "25"
type input "1.56"
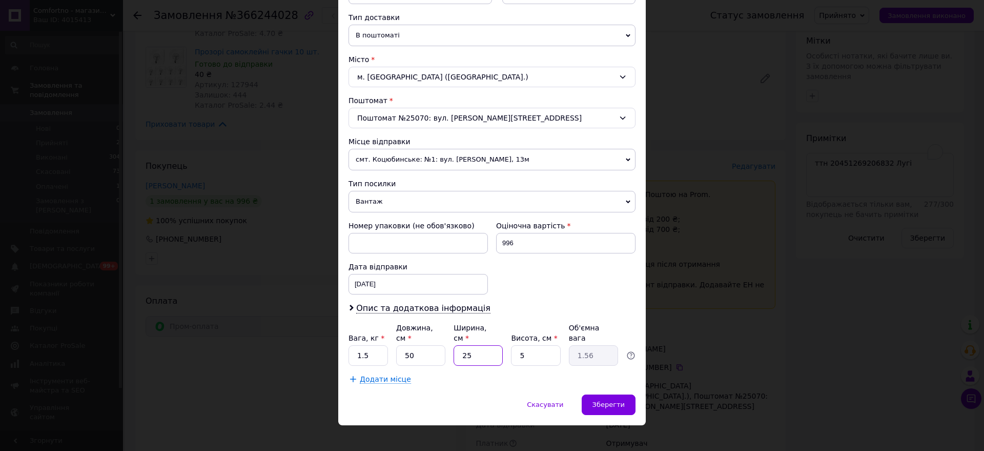
type input "25"
click at [503, 351] on div "Вага, кг * 1.5 Довжина, см * 50 Ширина, см * 25 Висота, см * 5 Об'ємна вага 1.56" at bounding box center [492, 343] width 287 height 43
type input "8"
type input "2.5"
type input "6"
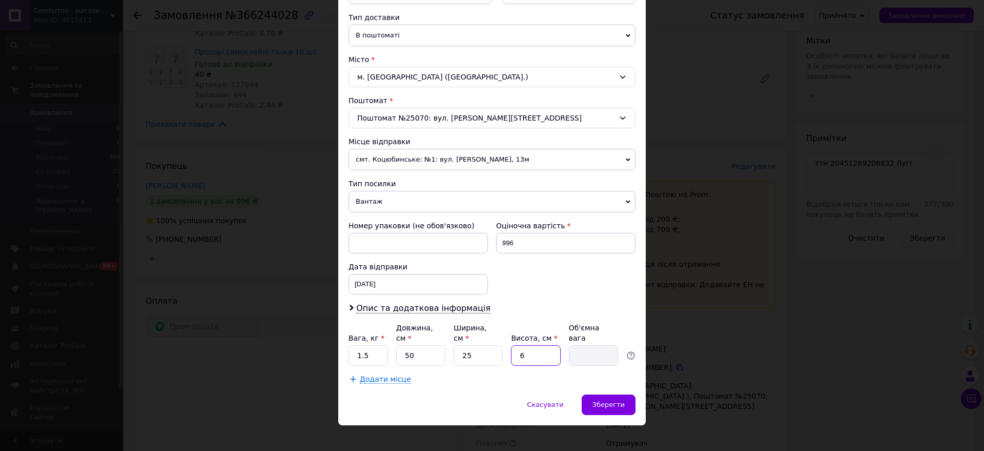
type input "1.88"
type input "6"
click at [610, 400] on span "Зберегти" at bounding box center [609, 404] width 32 height 8
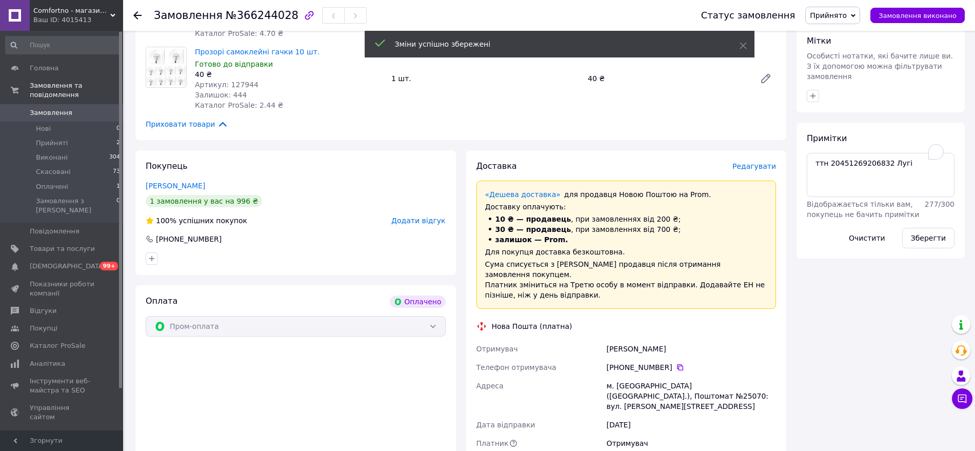
scroll to position [897, 0]
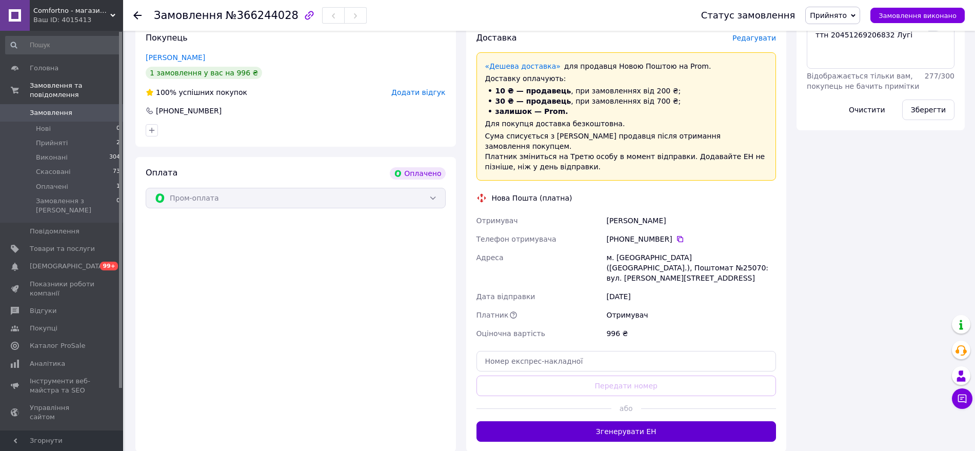
click at [615, 421] on button "Згенерувати ЕН" at bounding box center [626, 431] width 300 height 21
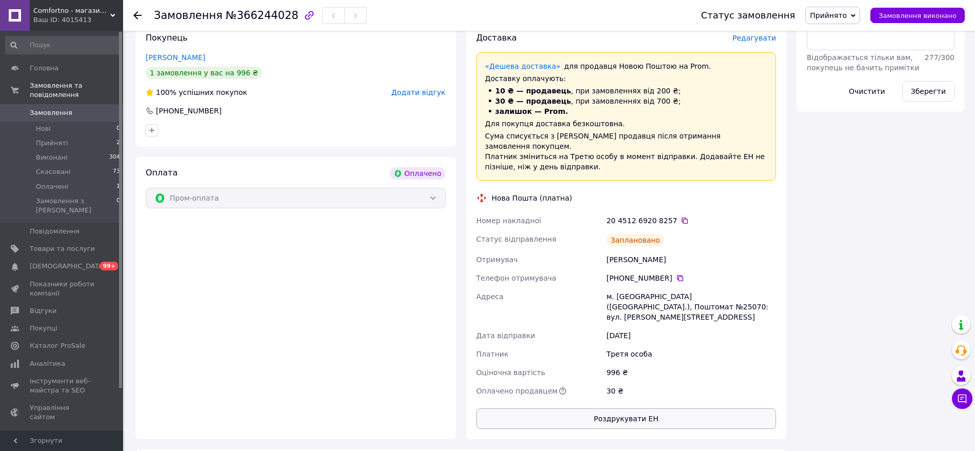
click at [622, 408] on button "Роздрукувати ЕН" at bounding box center [626, 418] width 300 height 21
click at [680, 216] on icon at bounding box center [684, 220] width 8 height 8
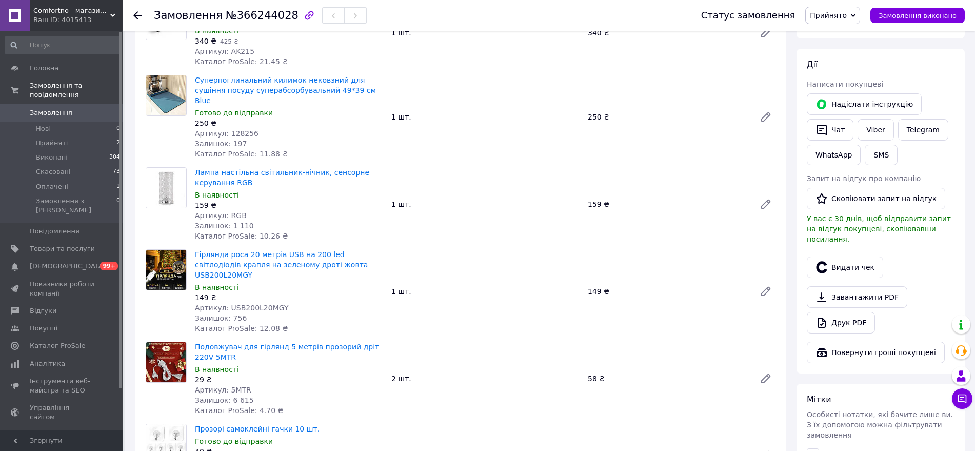
scroll to position [384, 0]
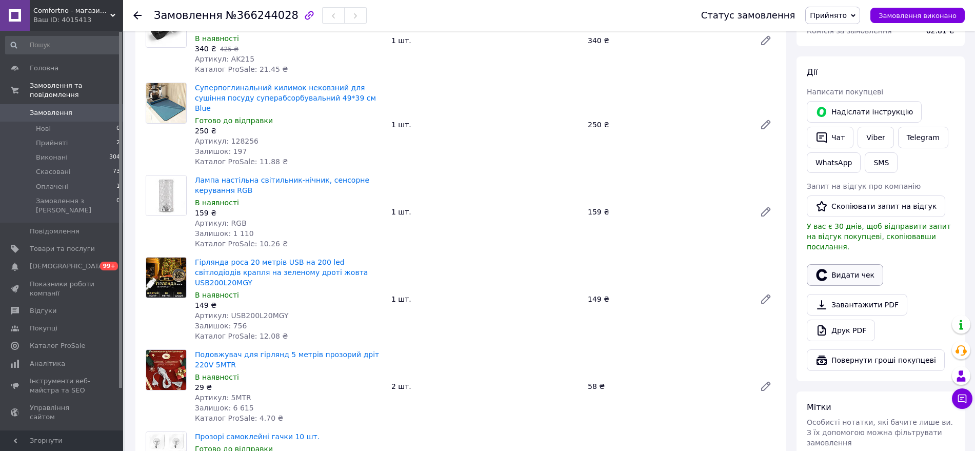
click at [840, 264] on button "Видати чек" at bounding box center [844, 275] width 76 height 22
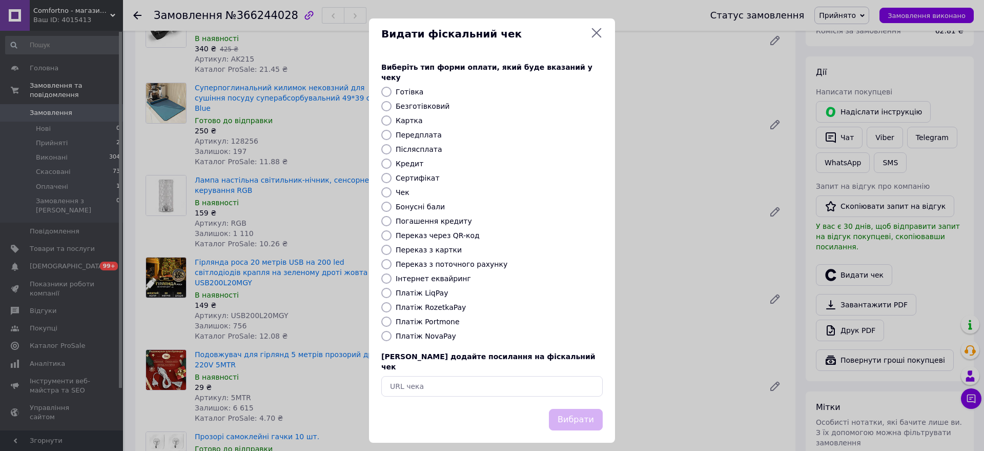
click at [402, 116] on label "Картка" at bounding box center [409, 120] width 27 height 8
click at [392, 115] on input "Картка" at bounding box center [386, 120] width 10 height 10
radio input "true"
click at [590, 409] on button "Вибрати" at bounding box center [576, 420] width 54 height 22
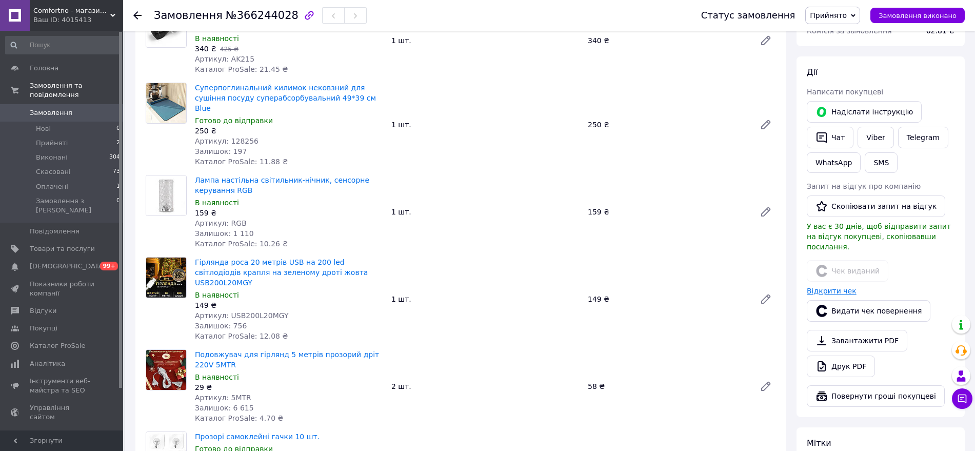
click at [838, 287] on link "Відкрити чек" at bounding box center [831, 291] width 50 height 8
click at [50, 108] on span "Замовлення" at bounding box center [51, 112] width 43 height 9
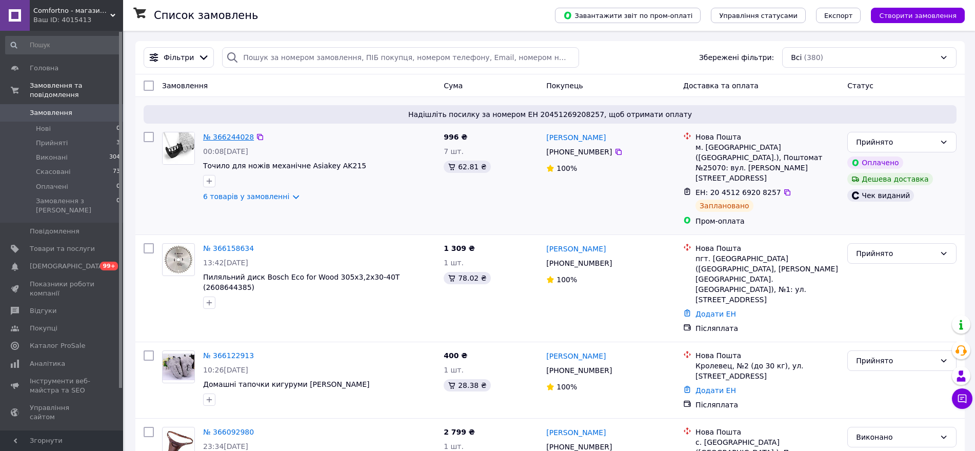
click at [220, 133] on link "№ 366244028" at bounding box center [228, 137] width 51 height 8
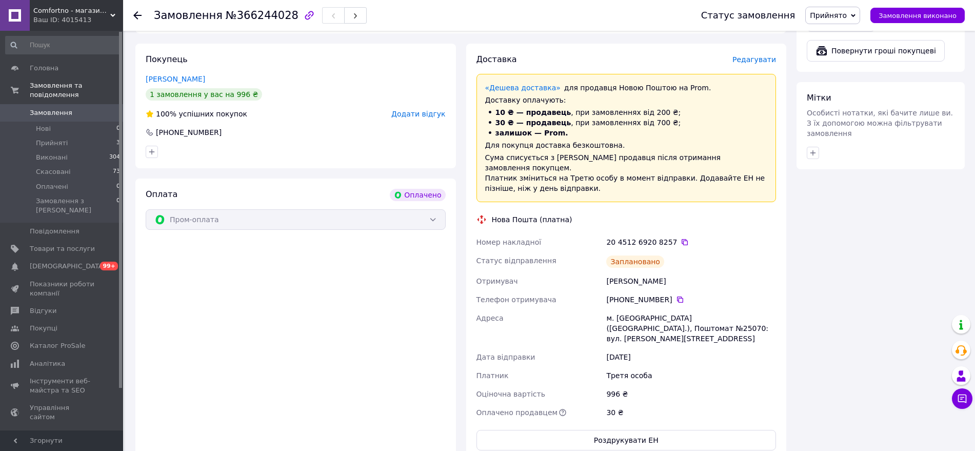
scroll to position [897, 0]
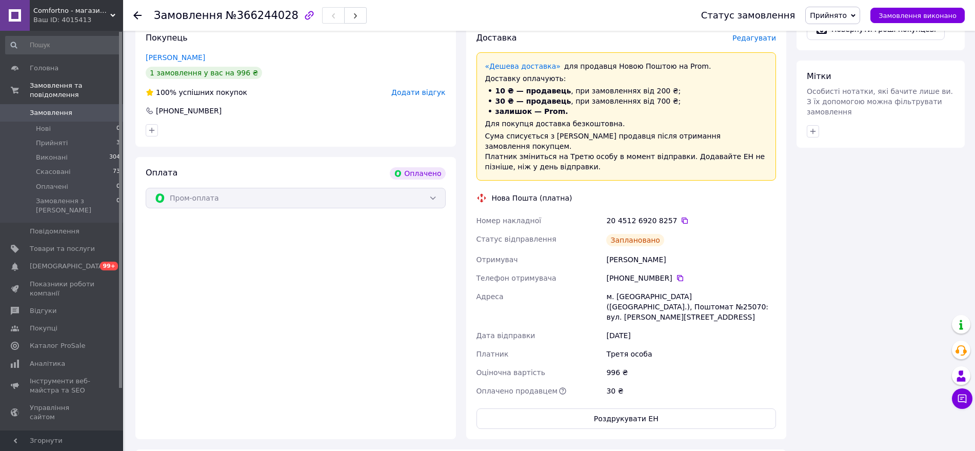
click at [627, 250] on div "[PERSON_NAME]" at bounding box center [691, 259] width 174 height 18
copy div "[PERSON_NAME]"
drag, startPoint x: 687, startPoint y: 226, endPoint x: 623, endPoint y: 221, distance: 64.3
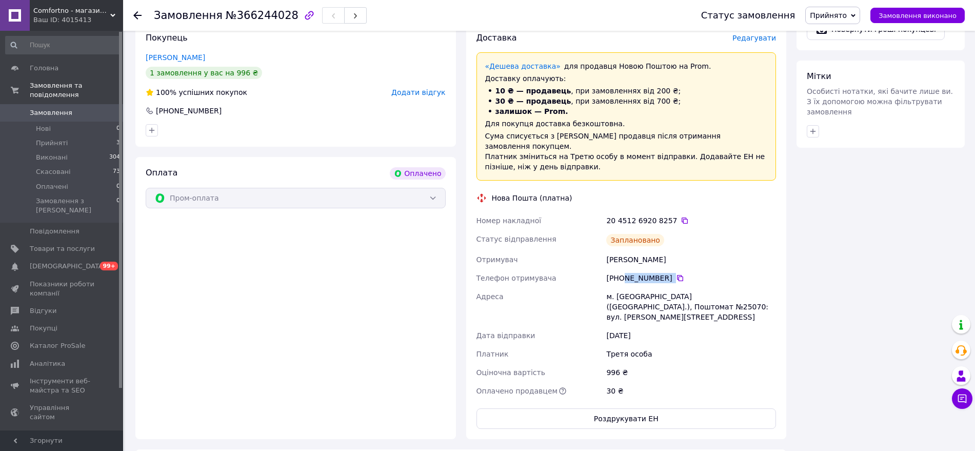
click at [623, 273] on div "[PHONE_NUMBER]" at bounding box center [691, 278] width 170 height 10
copy div "96 837 34 77"
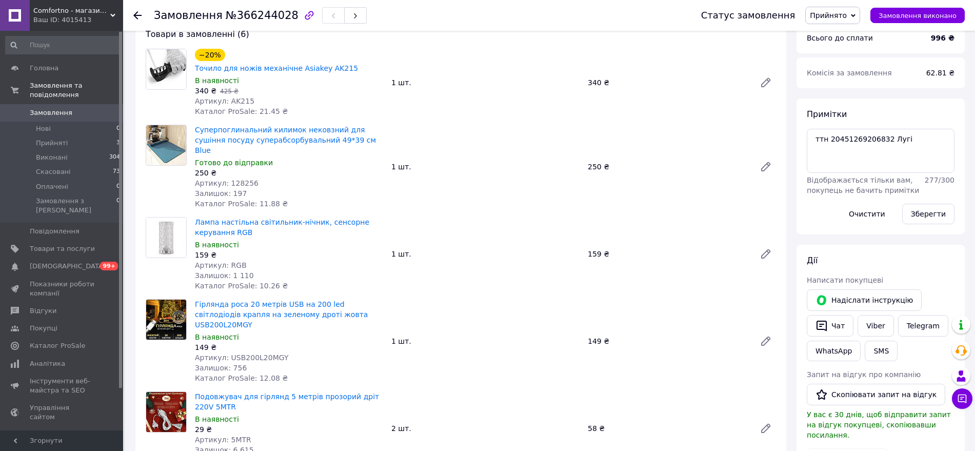
scroll to position [352, 0]
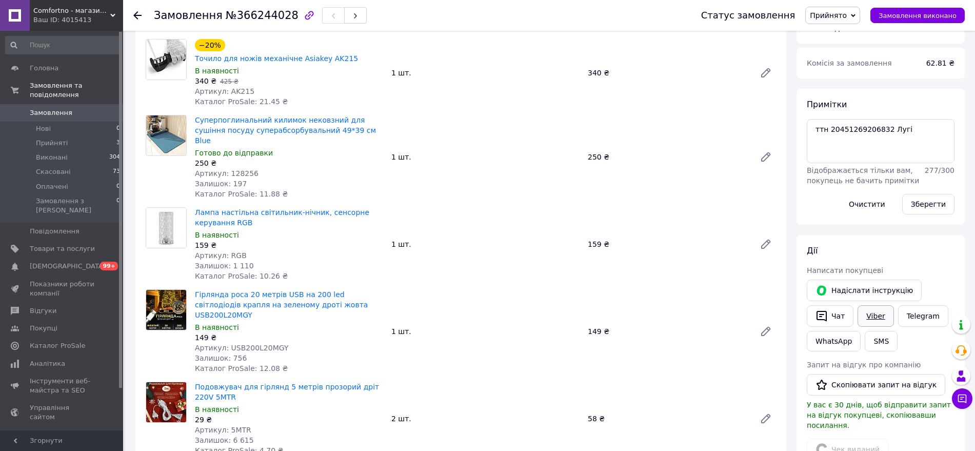
click at [872, 306] on link "Viber" at bounding box center [875, 316] width 36 height 22
click at [858, 122] on textarea "ттн 20451269206832 Лугі" at bounding box center [880, 141] width 148 height 44
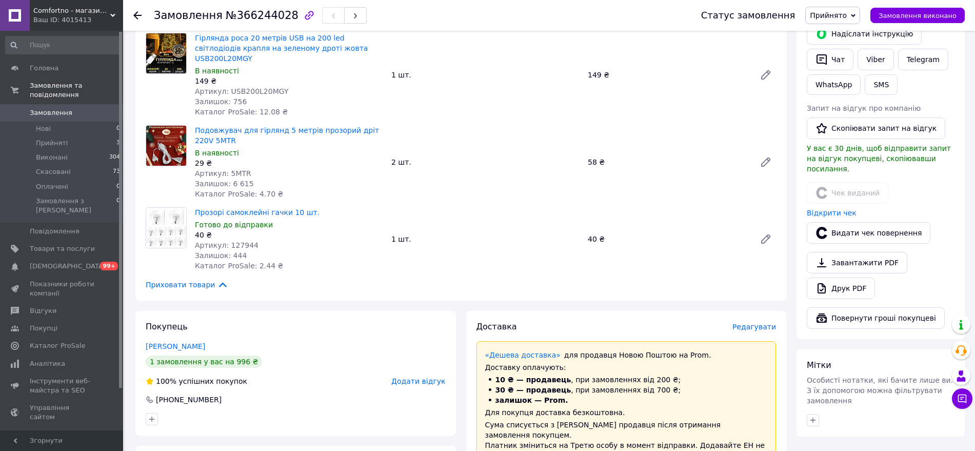
scroll to position [865, 0]
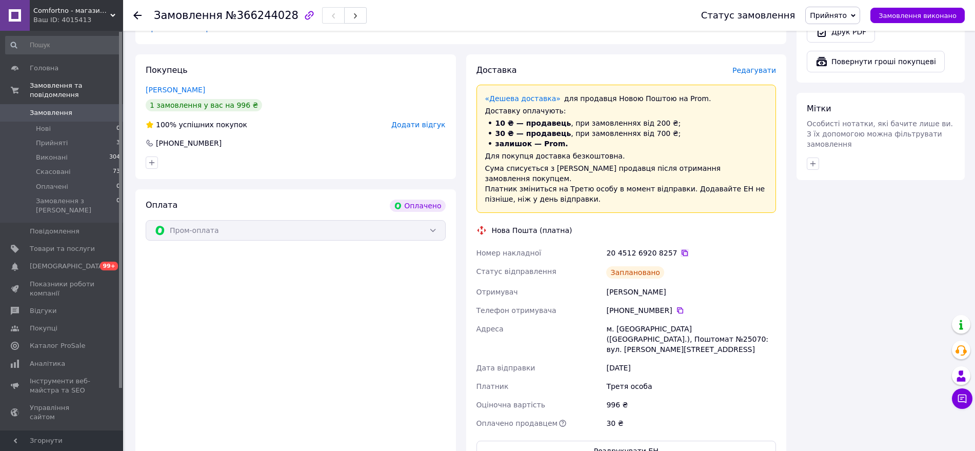
click at [680, 249] on icon at bounding box center [684, 253] width 8 height 8
click at [154, 260] on div "Оплата Оплачено Пром-оплата" at bounding box center [295, 330] width 320 height 282
click at [47, 306] on span "Відгуки" at bounding box center [43, 310] width 27 height 9
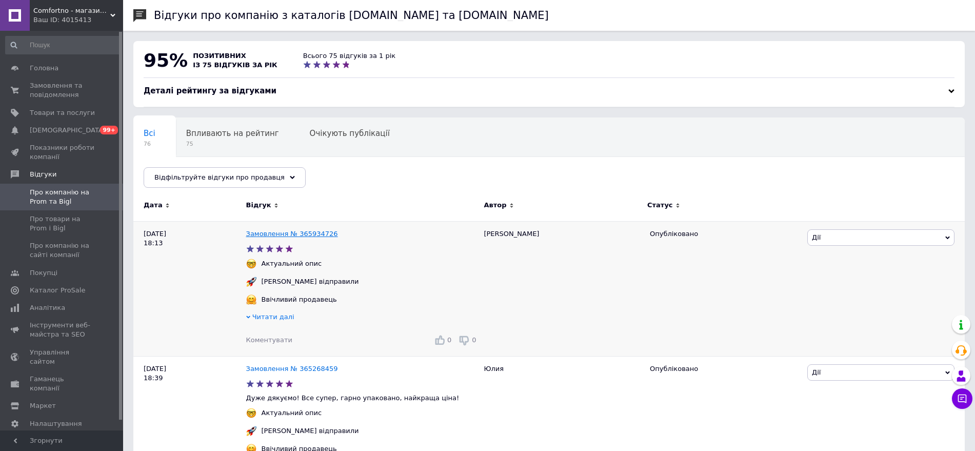
click at [312, 236] on link "Замовлення № 365934726" at bounding box center [292, 234] width 92 height 8
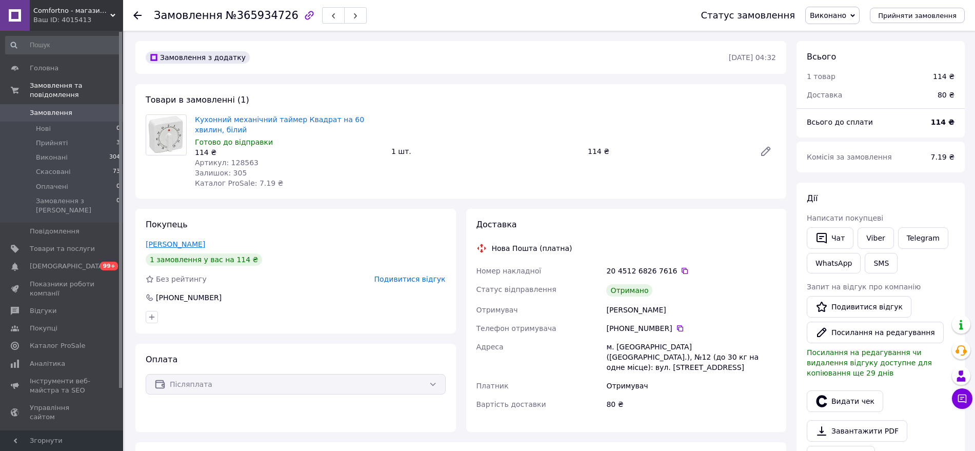
click at [194, 241] on link "Плінокос Віктор" at bounding box center [175, 244] width 59 height 8
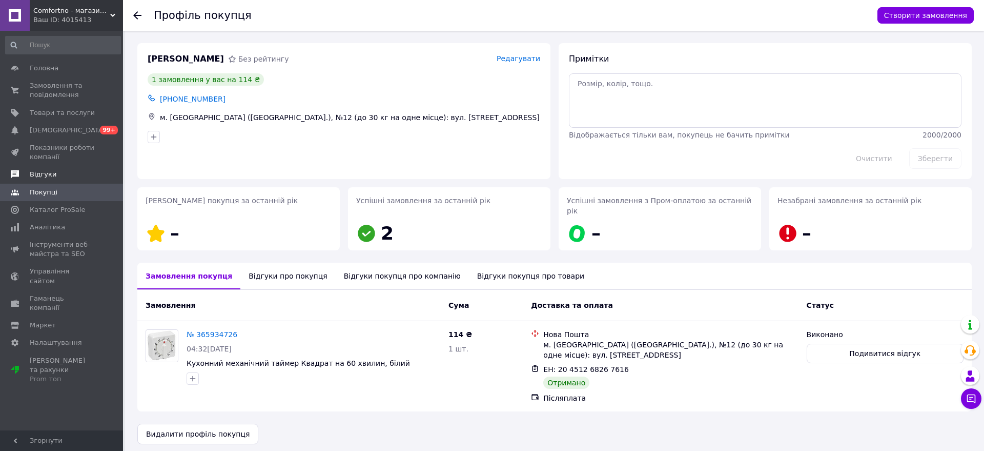
click at [34, 169] on link "Відгуки" at bounding box center [63, 174] width 126 height 17
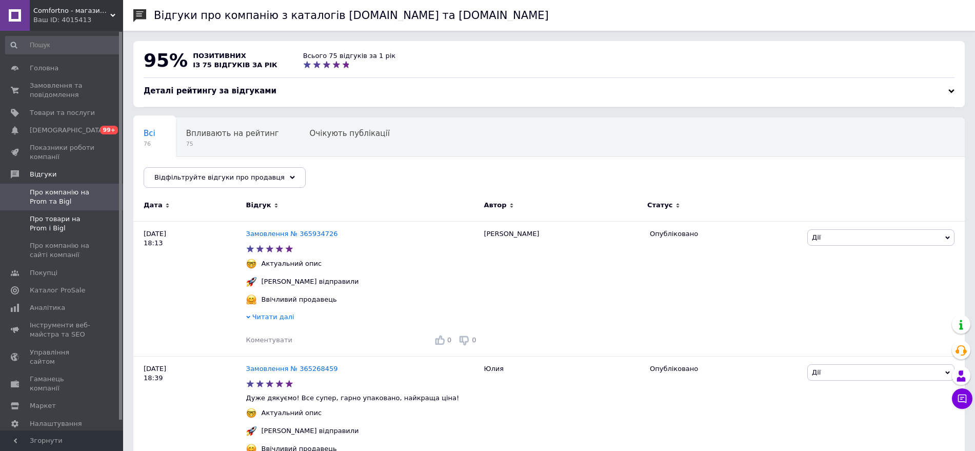
click at [78, 219] on span "Про товари на Prom і Bigl" at bounding box center [62, 223] width 65 height 18
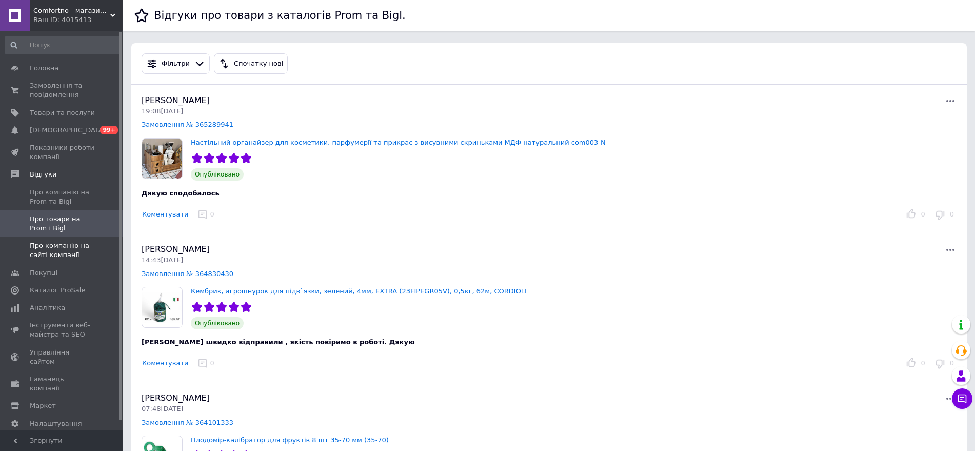
click at [38, 251] on span "Про компанію на сайті компанії" at bounding box center [62, 250] width 65 height 18
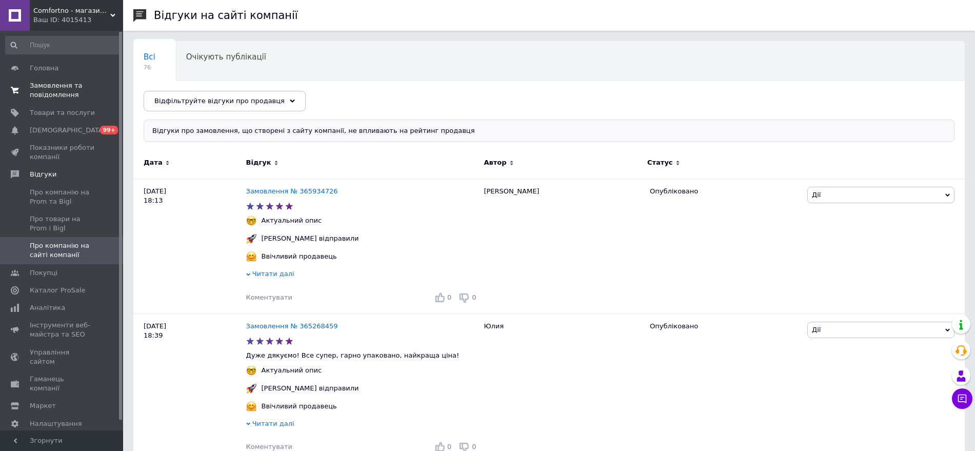
click at [61, 84] on span "Замовлення та повідомлення" at bounding box center [62, 90] width 65 height 18
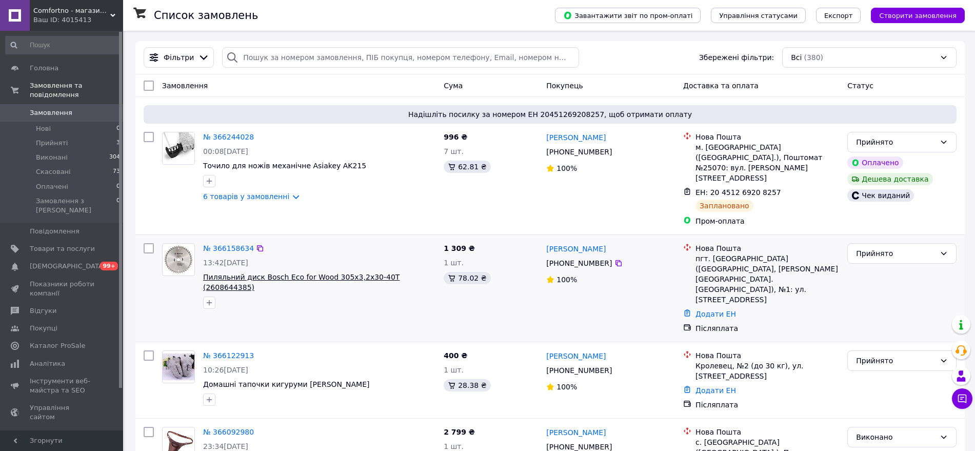
scroll to position [128, 0]
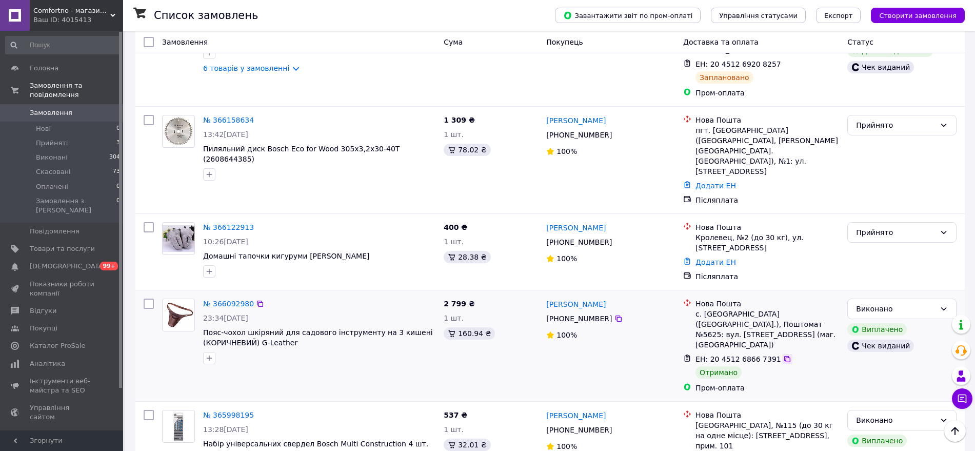
click at [783, 355] on icon at bounding box center [787, 359] width 8 height 8
click at [784, 356] on icon at bounding box center [787, 359] width 6 height 6
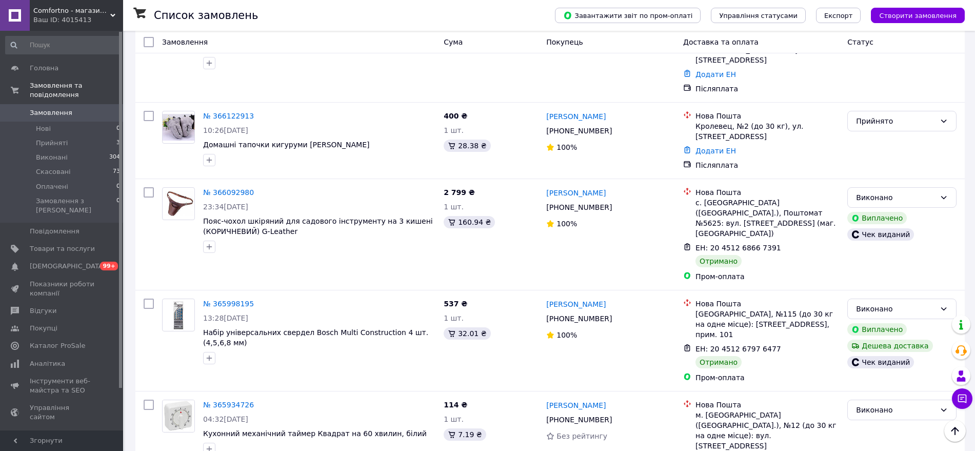
scroll to position [256, 0]
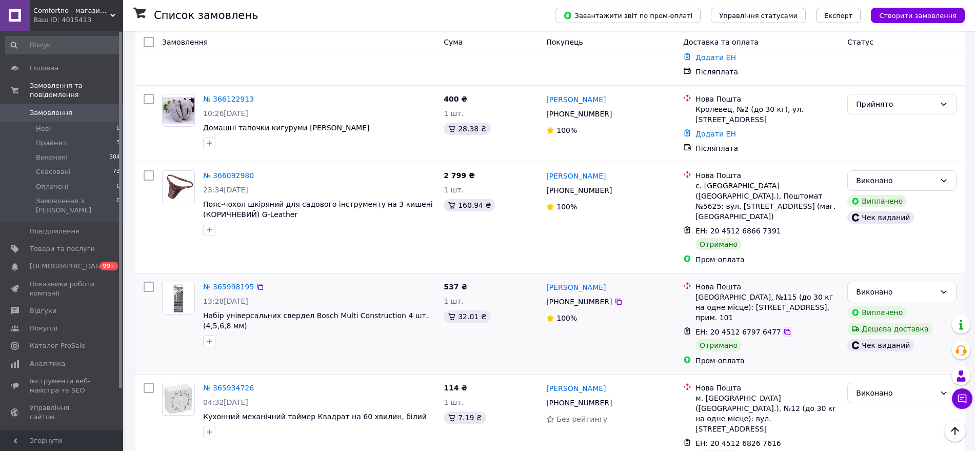
click at [783, 328] on icon at bounding box center [787, 332] width 8 height 8
click at [51, 138] on span "Прийняті" at bounding box center [52, 142] width 32 height 9
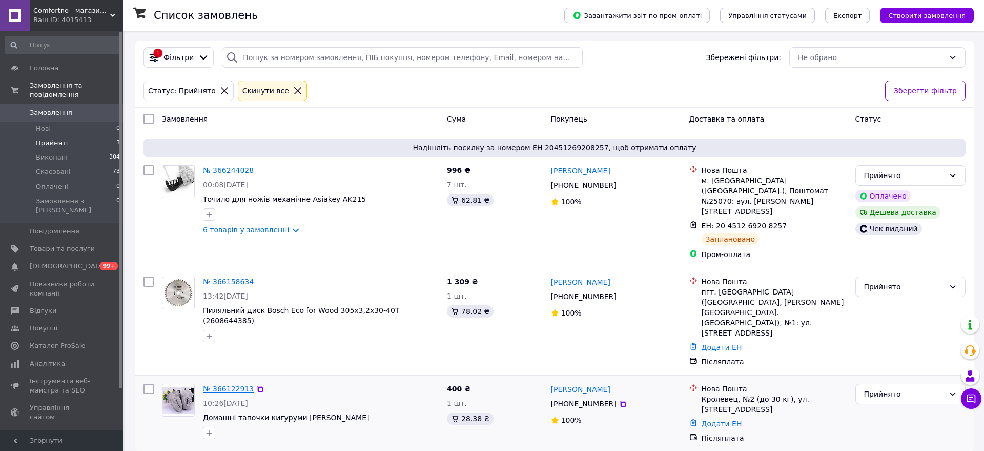
click at [214, 384] on link "№ 366122913" at bounding box center [228, 388] width 51 height 8
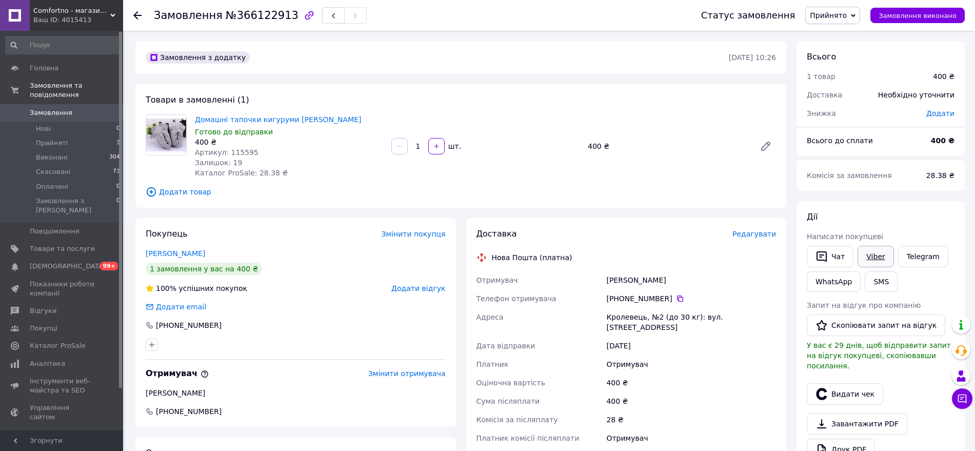
click at [873, 254] on link "Viber" at bounding box center [875, 257] width 36 height 22
click at [179, 203] on div "Товари в замовленні (1) Домашні тапочки кигуруми Лапи Сірі Готово до відправки …" at bounding box center [460, 146] width 651 height 124
click at [244, 15] on span "№366122913" at bounding box center [262, 15] width 73 height 12
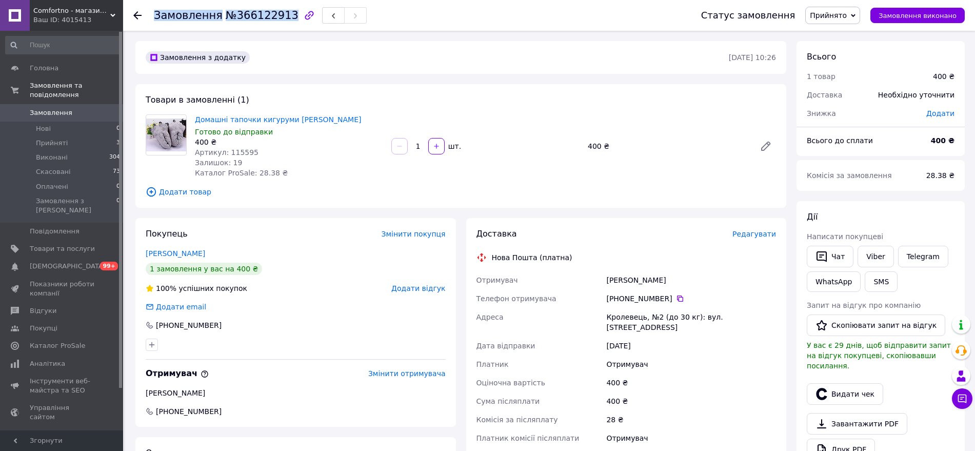
copy h1 "Замовлення №366122913"
click at [420, 424] on div "Покупець Змінити покупця Сова Денис 1 замовлення у вас на 400 ₴ 100% успішних п…" at bounding box center [295, 322] width 320 height 209
click at [308, 121] on link "Домашні тапочки кигуруми [PERSON_NAME]" at bounding box center [278, 119] width 166 height 8
click at [178, 250] on link "Сова Денис" at bounding box center [175, 253] width 59 height 8
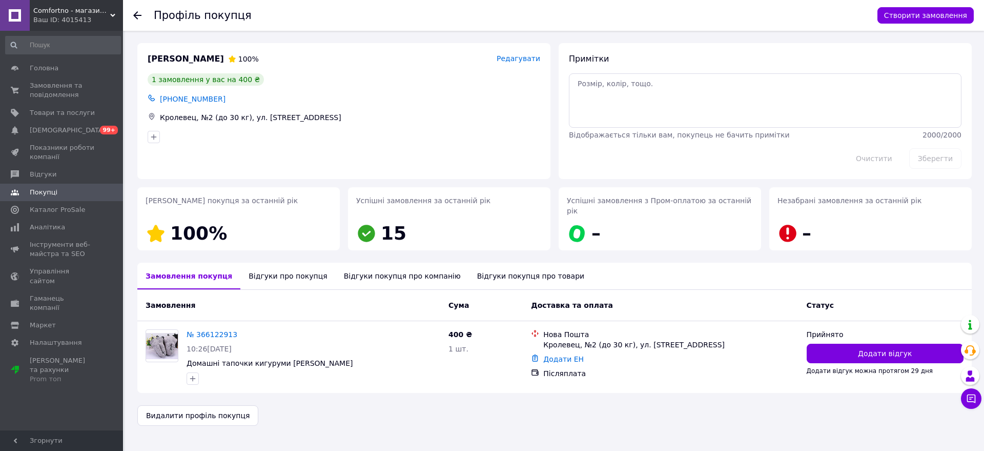
click at [278, 263] on div "Відгуки про покупця" at bounding box center [287, 275] width 95 height 27
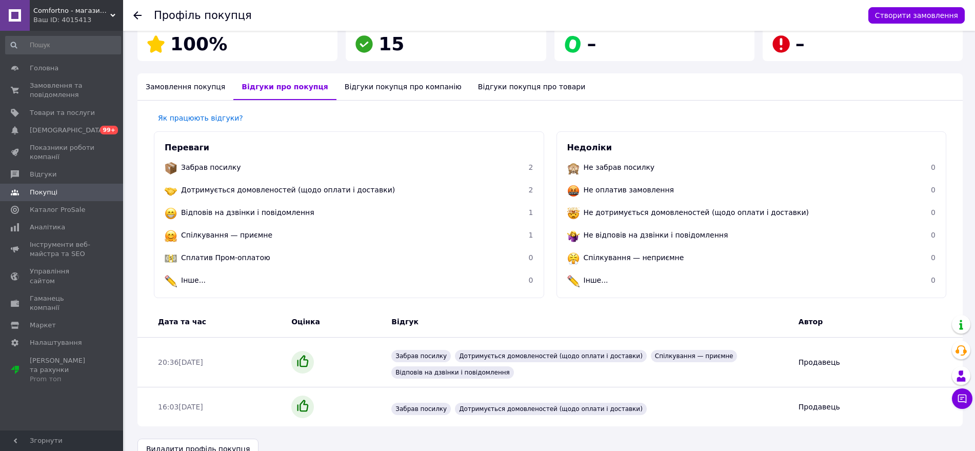
scroll to position [199, 0]
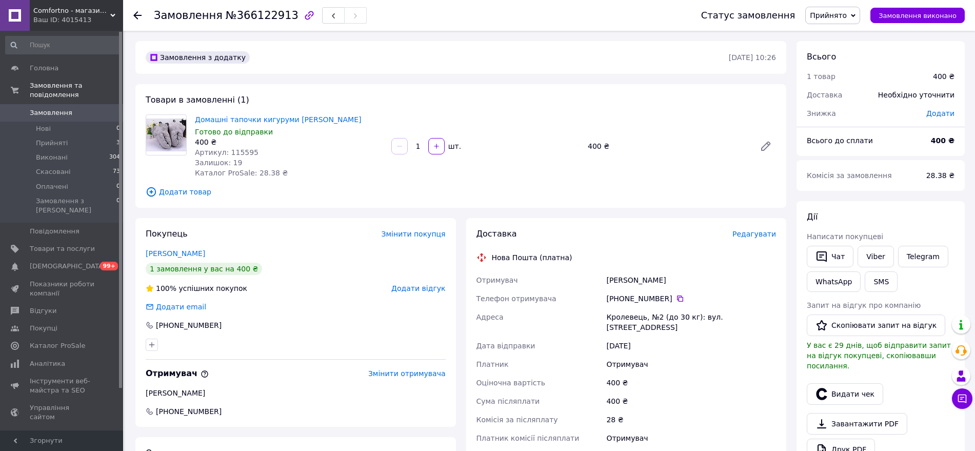
click at [157, 177] on div at bounding box center [165, 146] width 49 height 64
click at [439, 430] on div "Покупець Змінити покупця Сова Денис 1 замовлення у вас на 400 ₴ 100% успішних п…" at bounding box center [295, 387] width 320 height 338
click at [234, 141] on div "400 ₴" at bounding box center [289, 142] width 188 height 10
copy div "400 ₴"
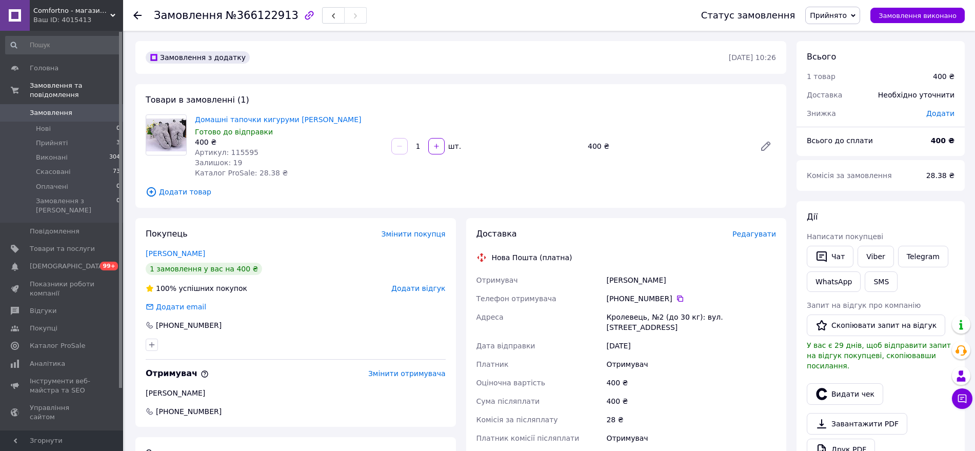
click at [237, 153] on span "Артикул: 115595" at bounding box center [227, 152] width 64 height 8
copy span "115595"
click at [617, 311] on div "Кролевець, №2 (до 30 кг): вул. Спортивна, 39-А" at bounding box center [691, 322] width 174 height 29
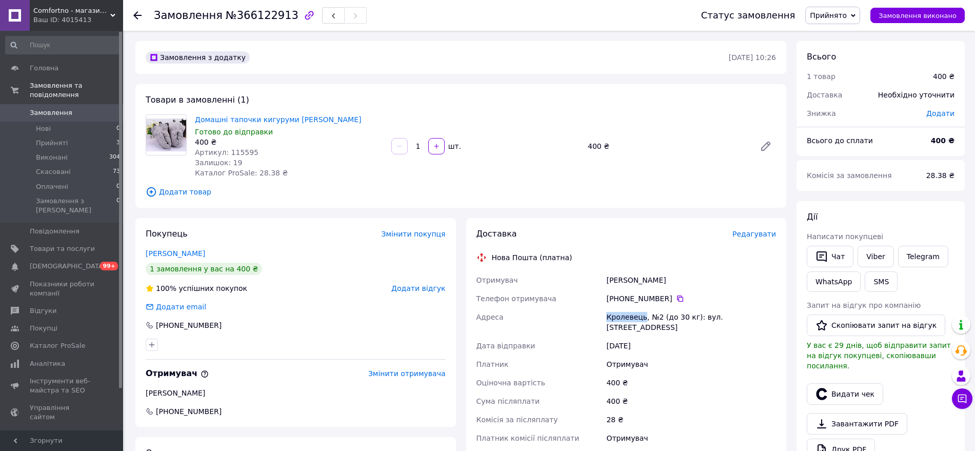
copy div "Кролевець"
click at [638, 275] on div "[PERSON_NAME]" at bounding box center [691, 280] width 174 height 18
copy div "[PERSON_NAME]"
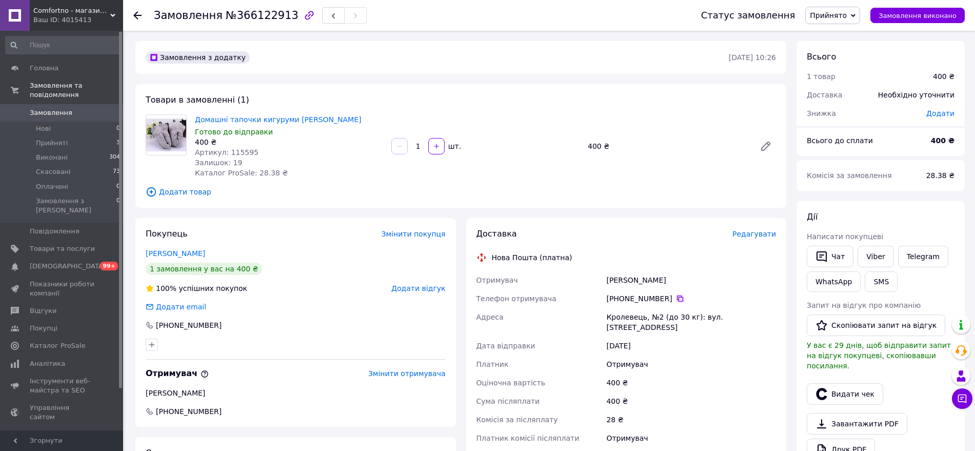
click at [676, 298] on icon at bounding box center [680, 298] width 8 height 8
click at [74, 108] on span "Замовлення" at bounding box center [62, 112] width 65 height 9
